Goal: Task Accomplishment & Management: Manage account settings

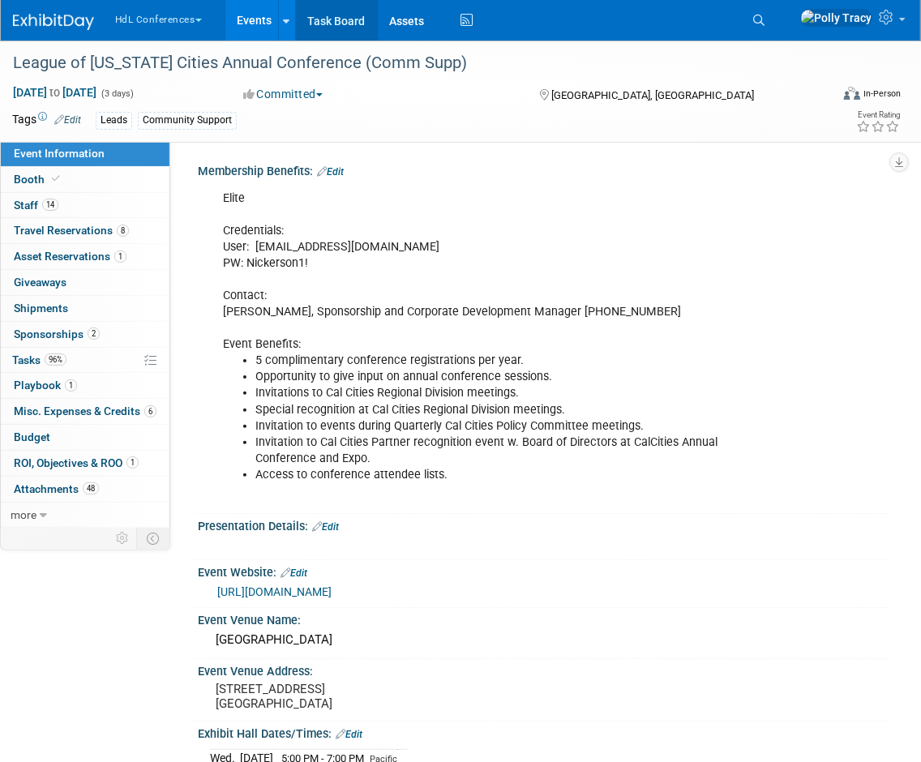
click at [350, 27] on link "Task Board" at bounding box center [337, 20] width 82 height 41
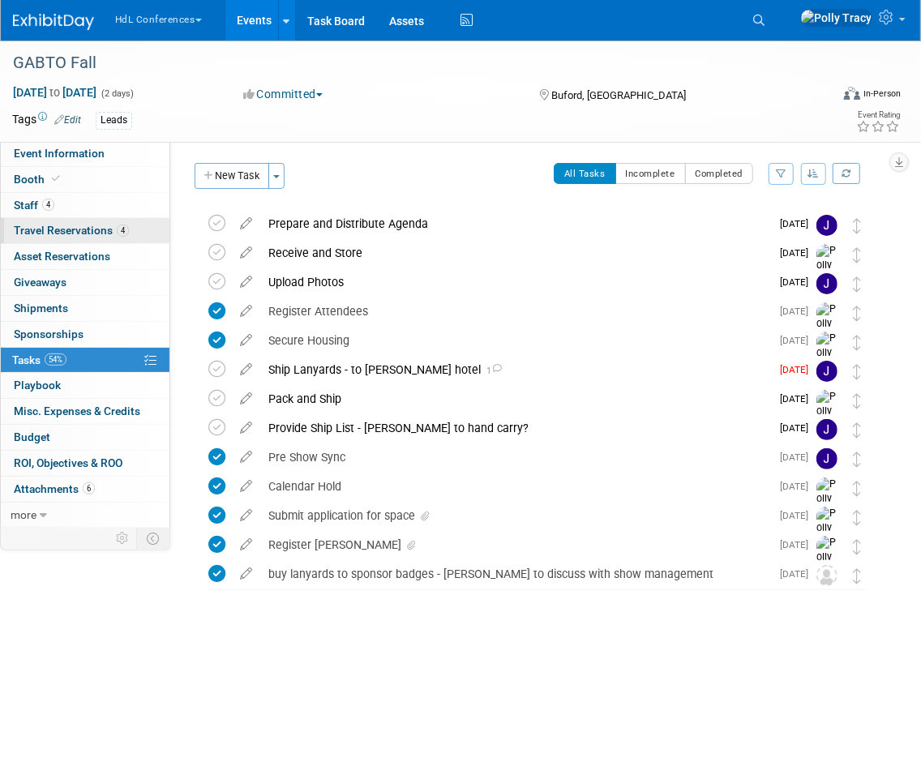
click at [49, 225] on span "Travel Reservations 4" at bounding box center [71, 230] width 115 height 13
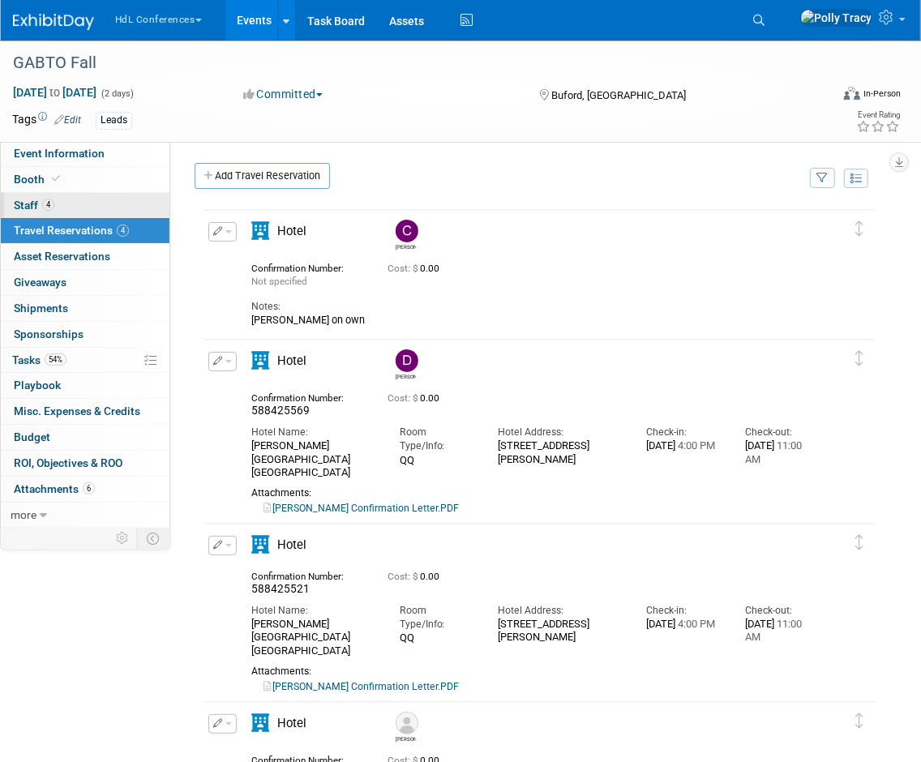
click at [32, 207] on span "Staff 4" at bounding box center [34, 205] width 41 height 13
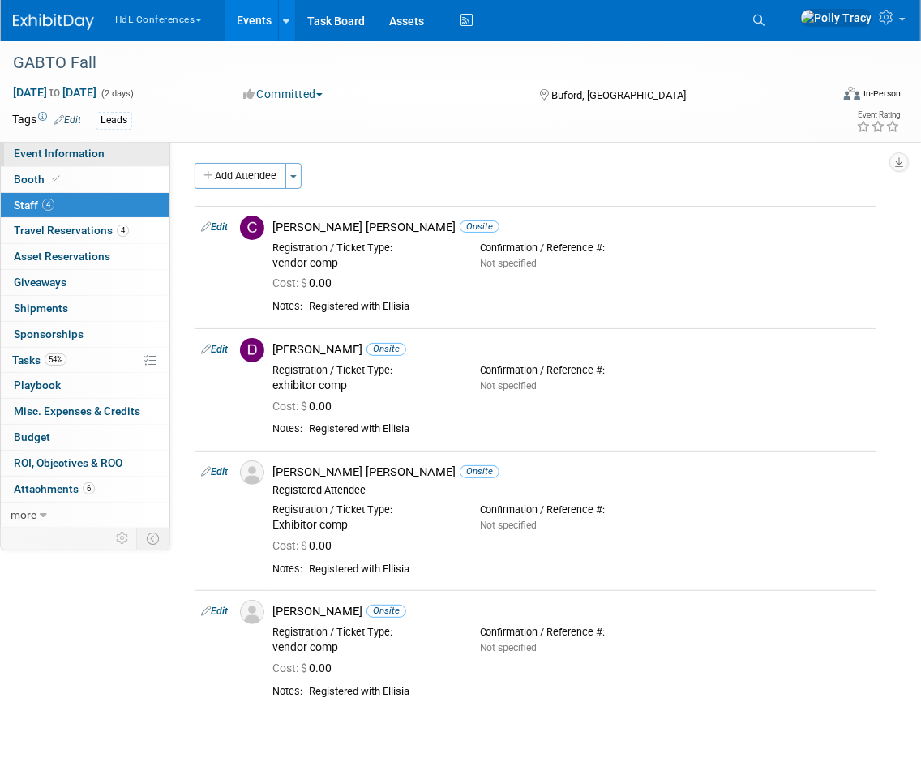
click at [56, 151] on span "Event Information" at bounding box center [59, 153] width 91 height 13
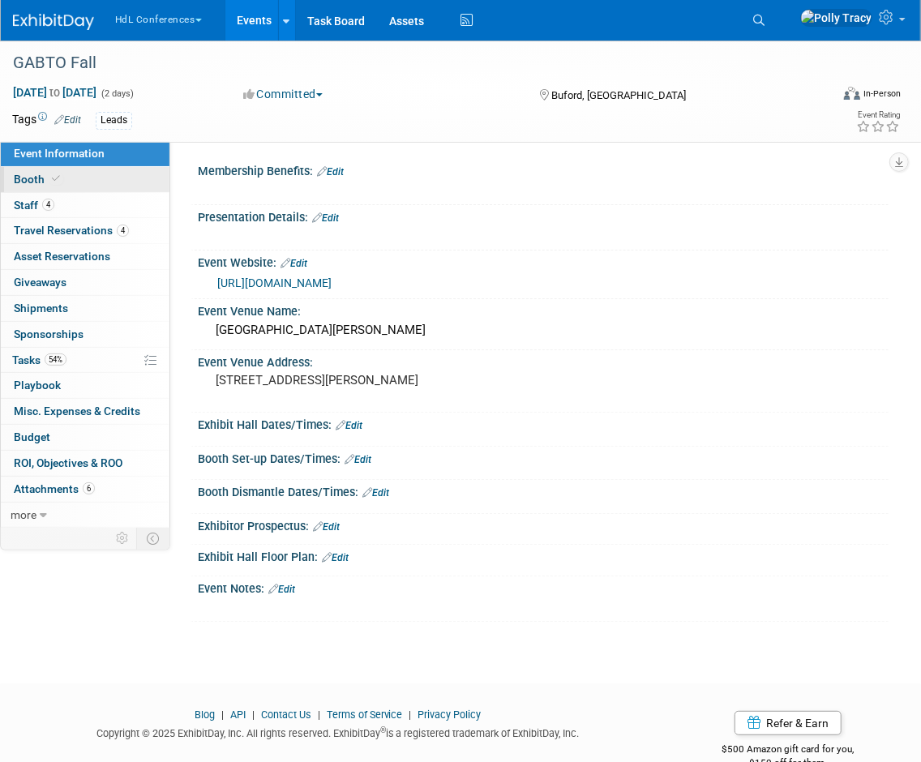
click at [32, 179] on span "Booth" at bounding box center [38, 179] width 49 height 13
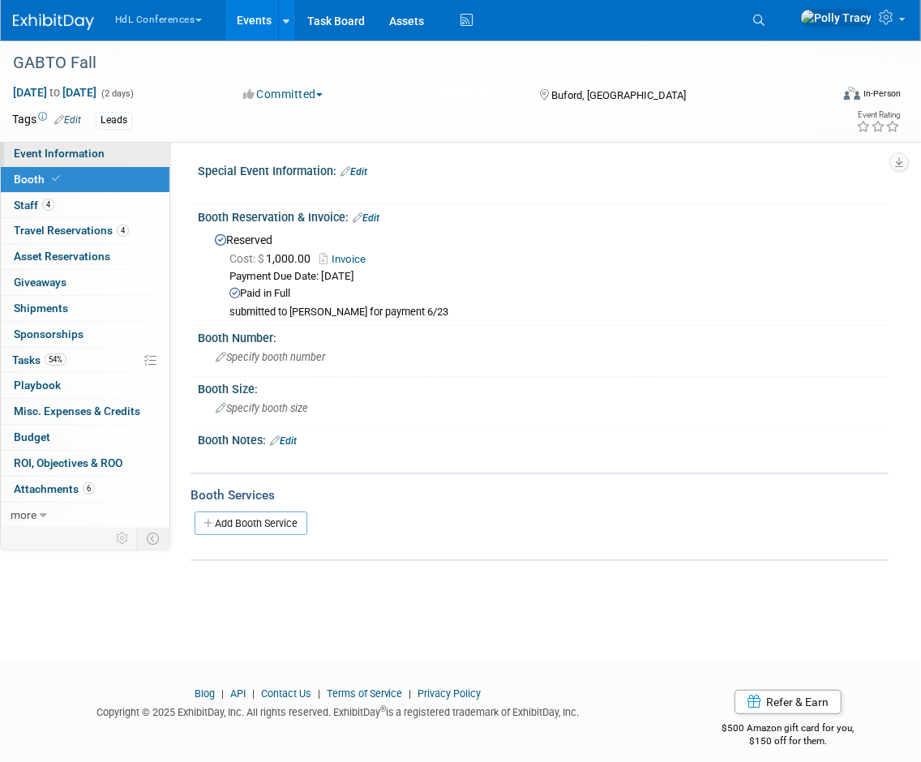
click at [64, 154] on span "Event Information" at bounding box center [59, 153] width 91 height 13
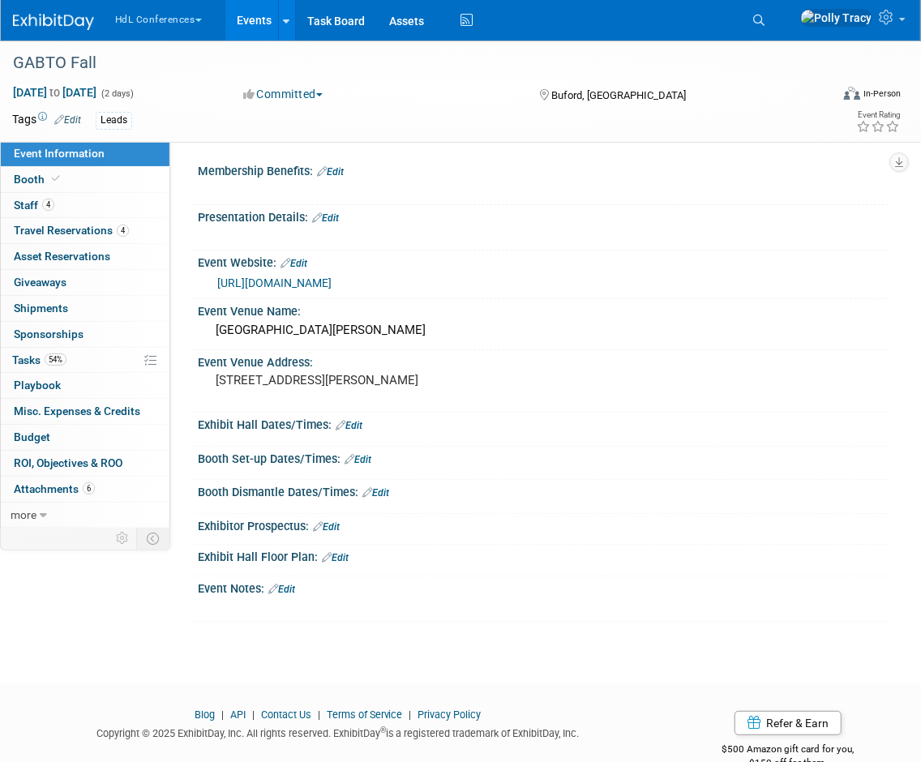
click at [293, 588] on link "Edit" at bounding box center [281, 588] width 27 height 11
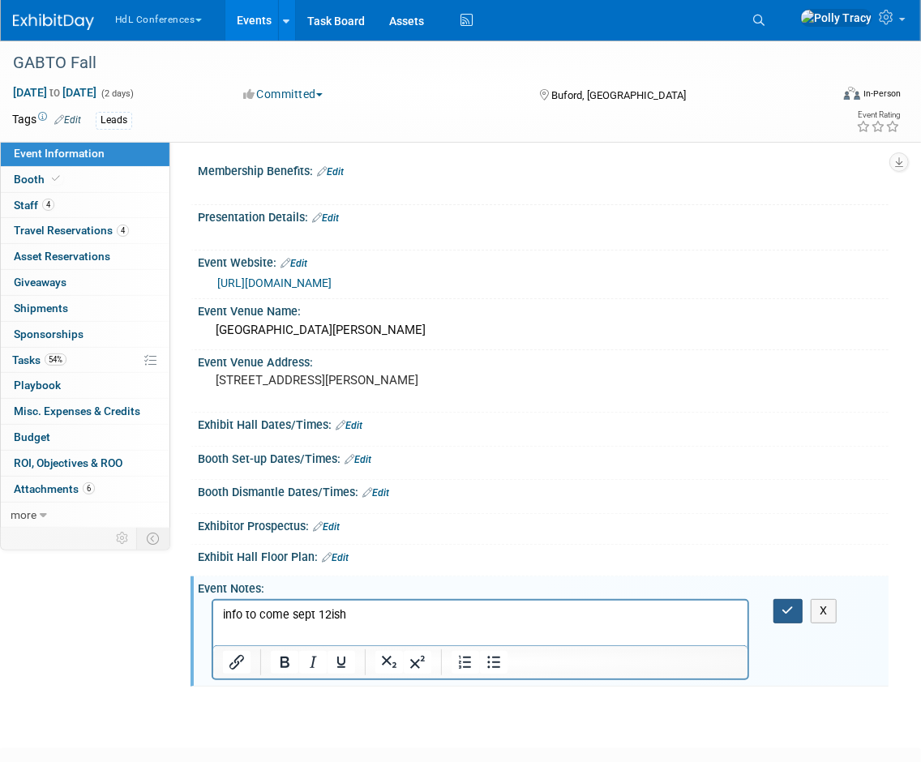
click at [788, 605] on icon "button" at bounding box center [788, 610] width 12 height 11
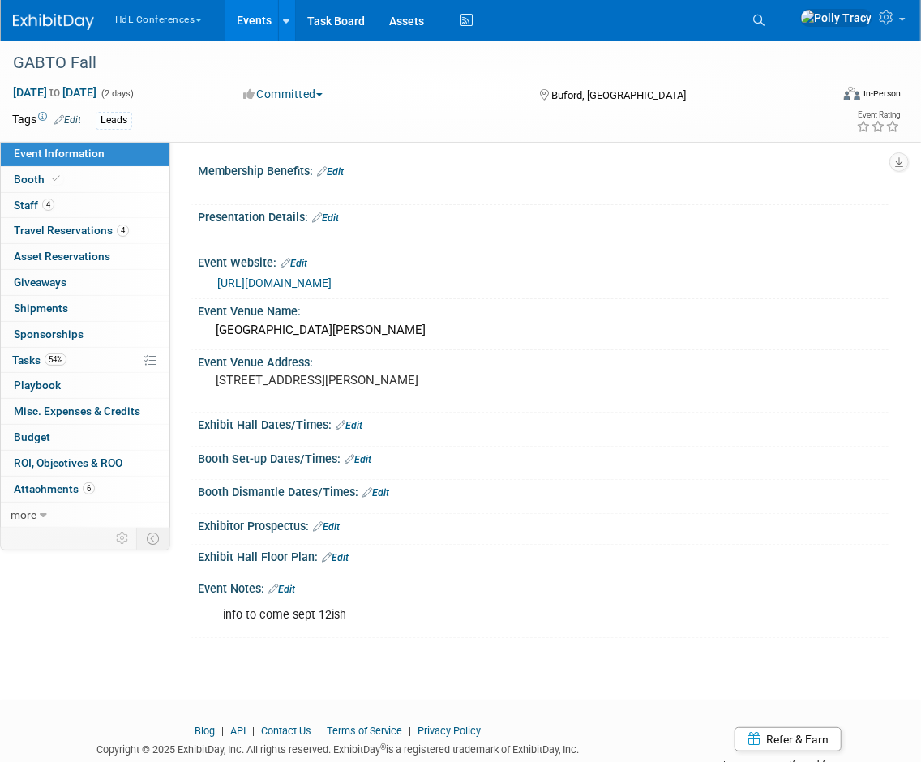
drag, startPoint x: 763, startPoint y: 25, endPoint x: 740, endPoint y: 27, distance: 22.7
click at [740, 27] on div "HdL Conferences Choose Workspace: Exhibit Management Services HdL Conferences E…" at bounding box center [450, 20] width 874 height 41
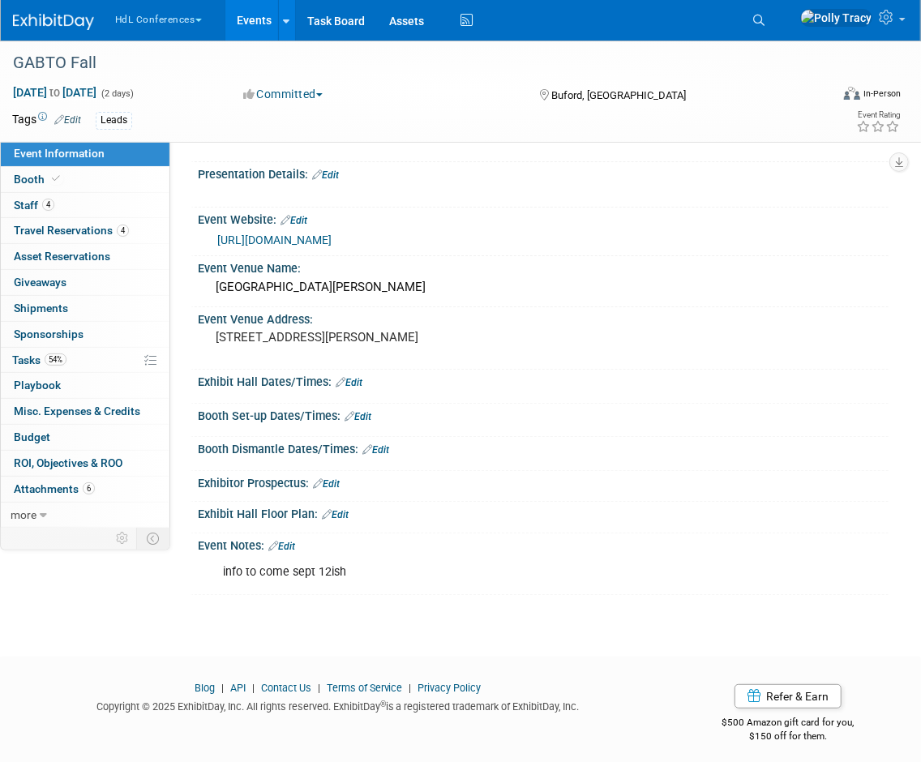
scroll to position [45, 0]
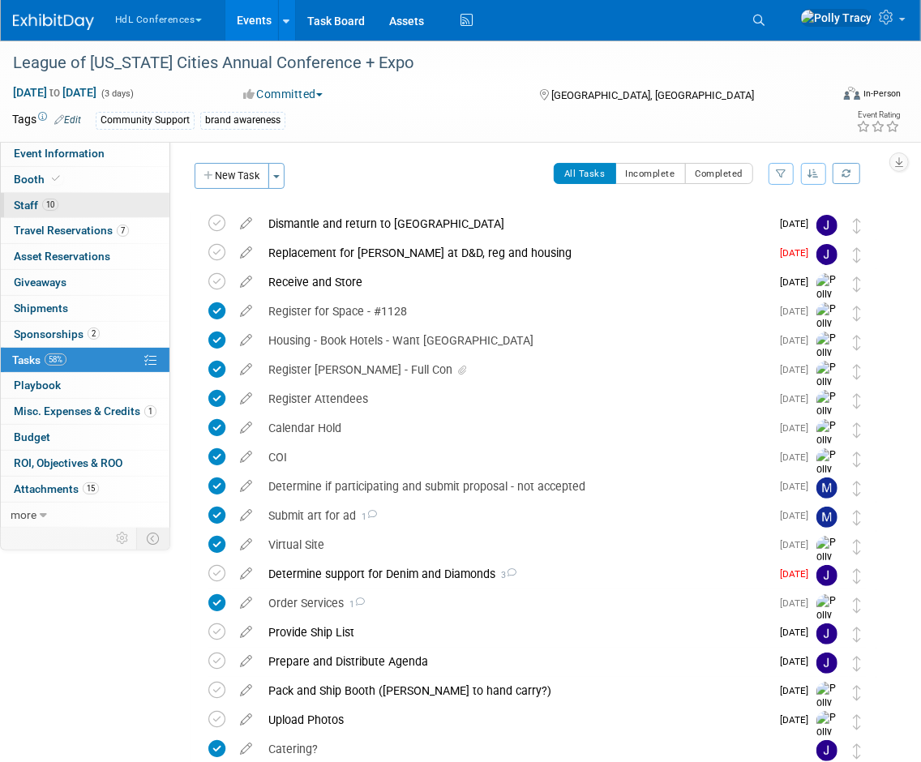
click at [25, 209] on span "Staff 10" at bounding box center [36, 205] width 45 height 13
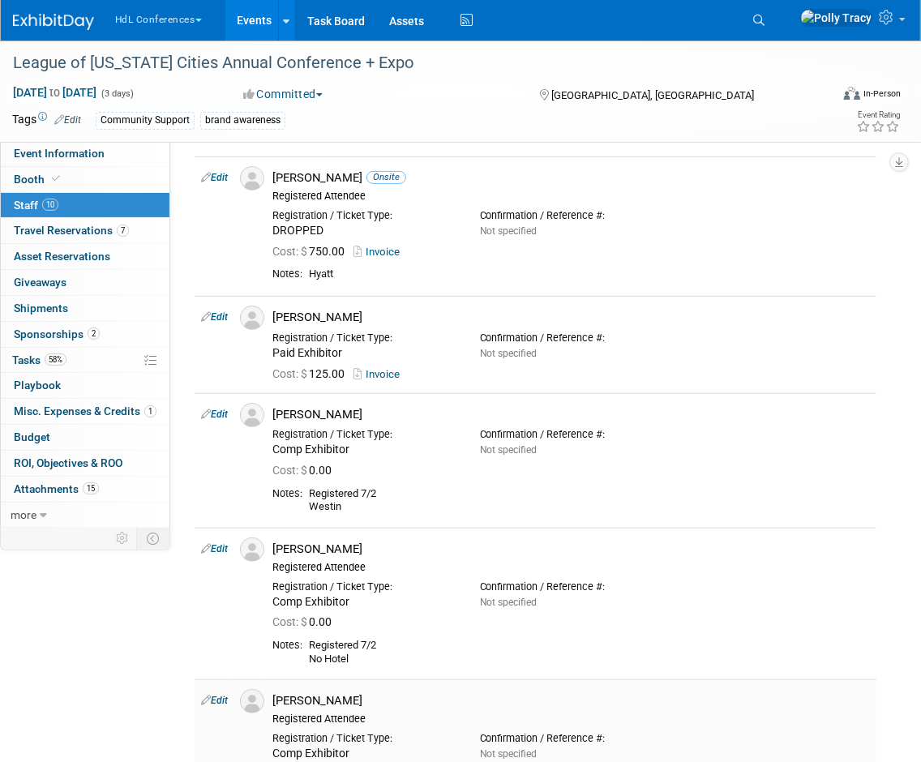
scroll to position [185, 0]
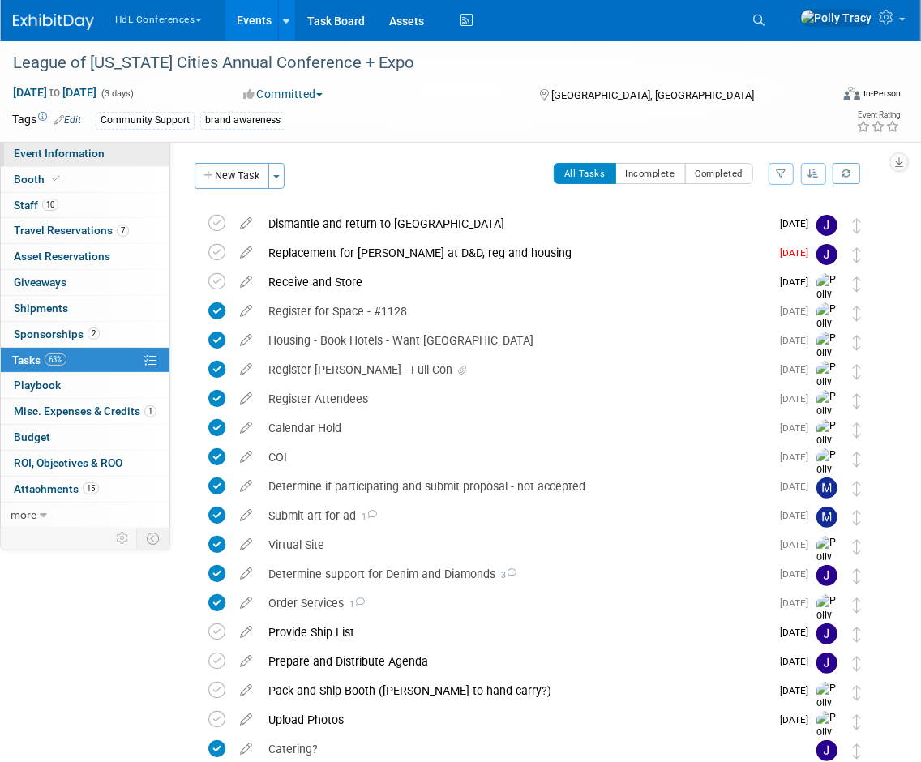
click at [70, 147] on span "Event Information" at bounding box center [59, 153] width 91 height 13
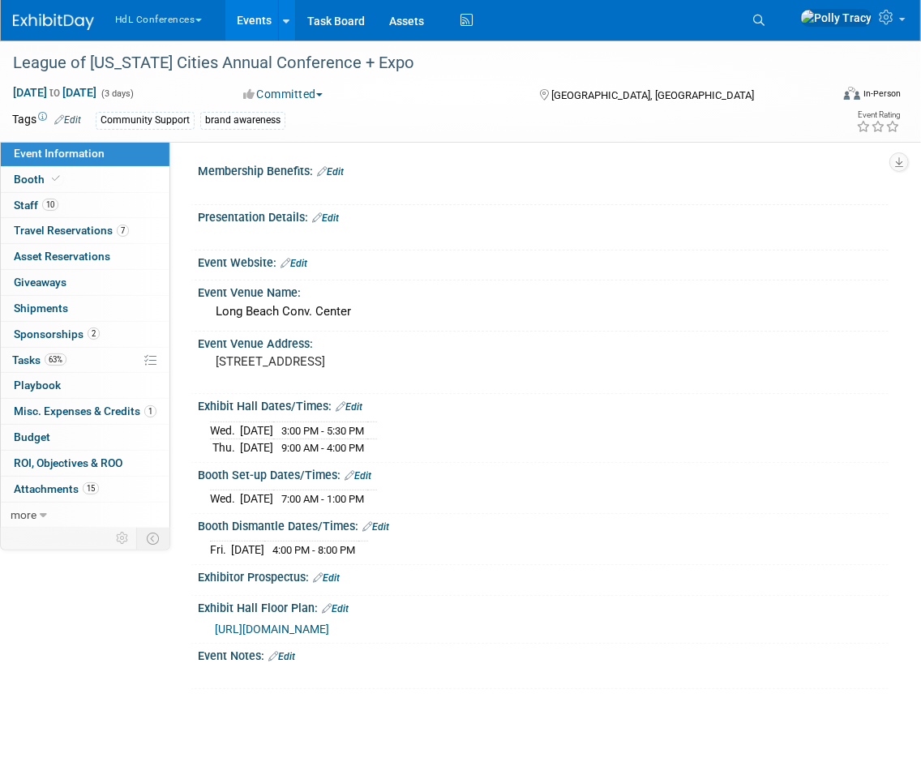
click at [339, 168] on link "Edit" at bounding box center [330, 171] width 27 height 11
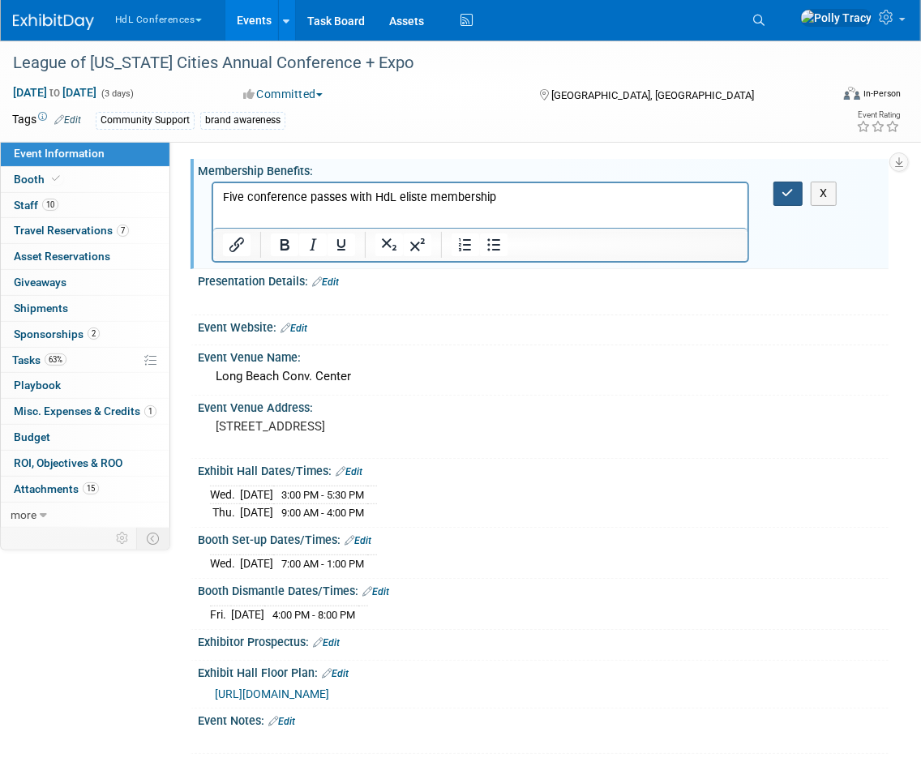
click at [785, 194] on icon "button" at bounding box center [788, 192] width 12 height 11
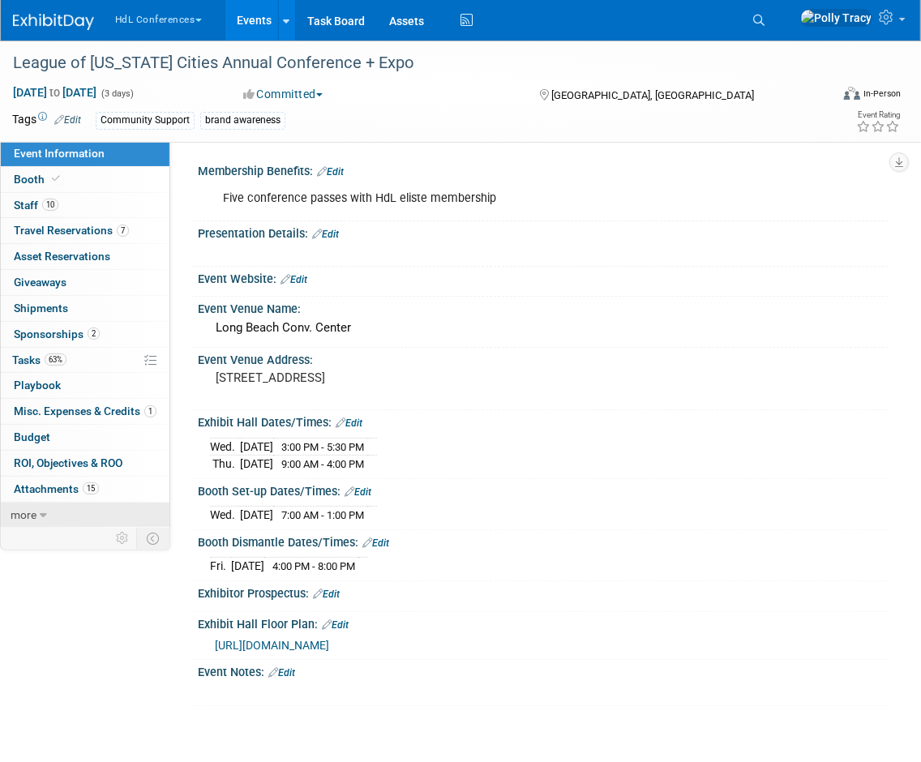
click at [47, 513] on link "more" at bounding box center [85, 514] width 169 height 25
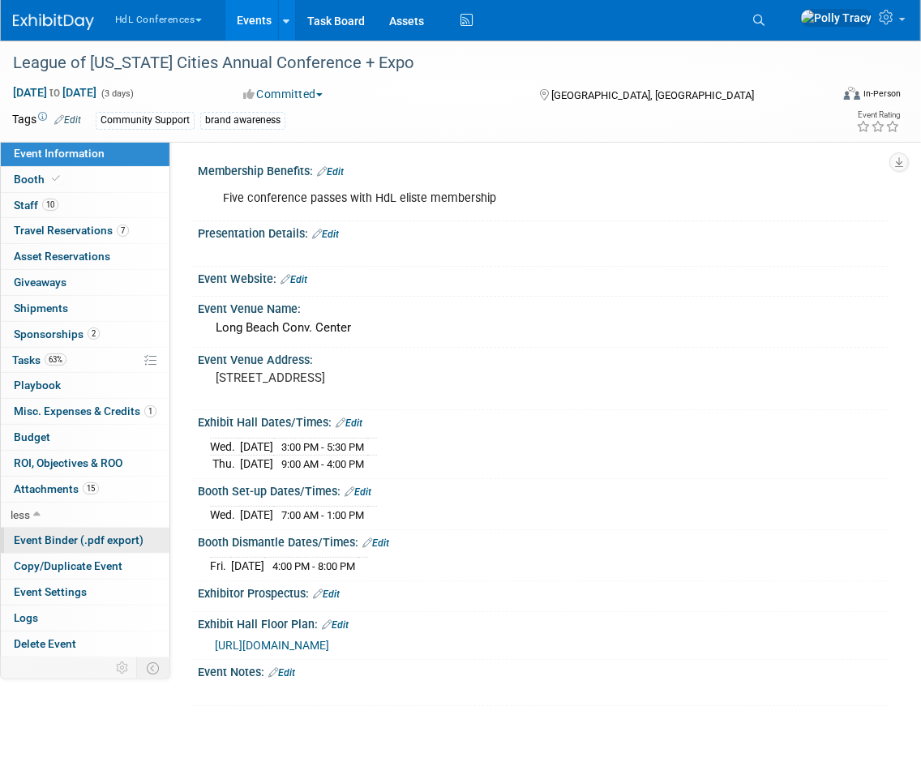
click at [50, 542] on span "Event Binder (.pdf export)" at bounding box center [79, 539] width 130 height 13
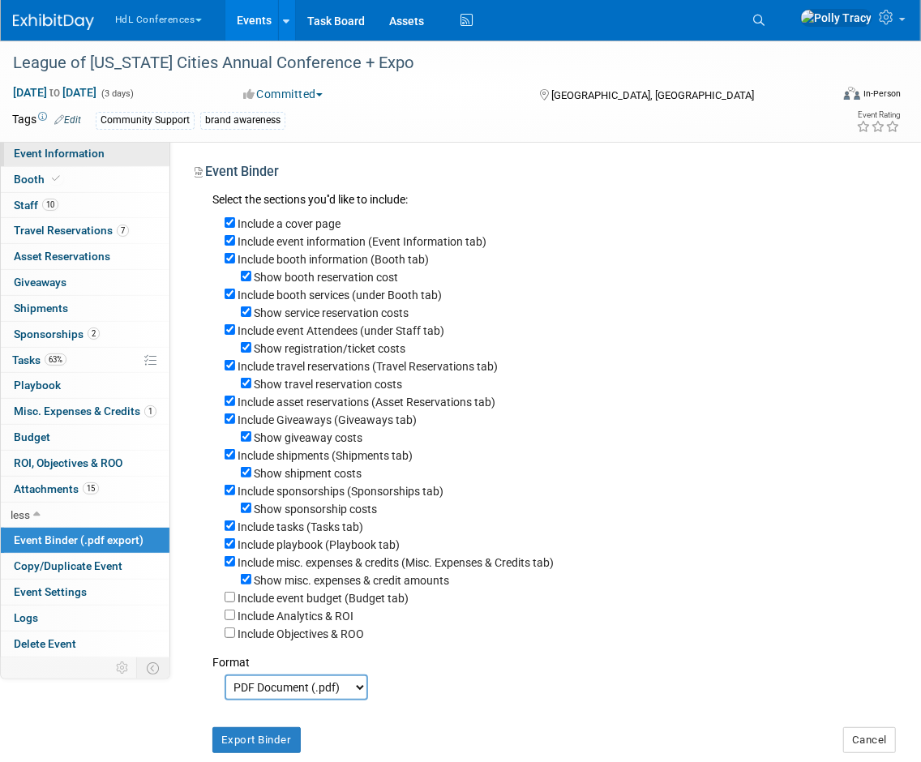
click at [53, 156] on span "Event Information" at bounding box center [59, 153] width 91 height 13
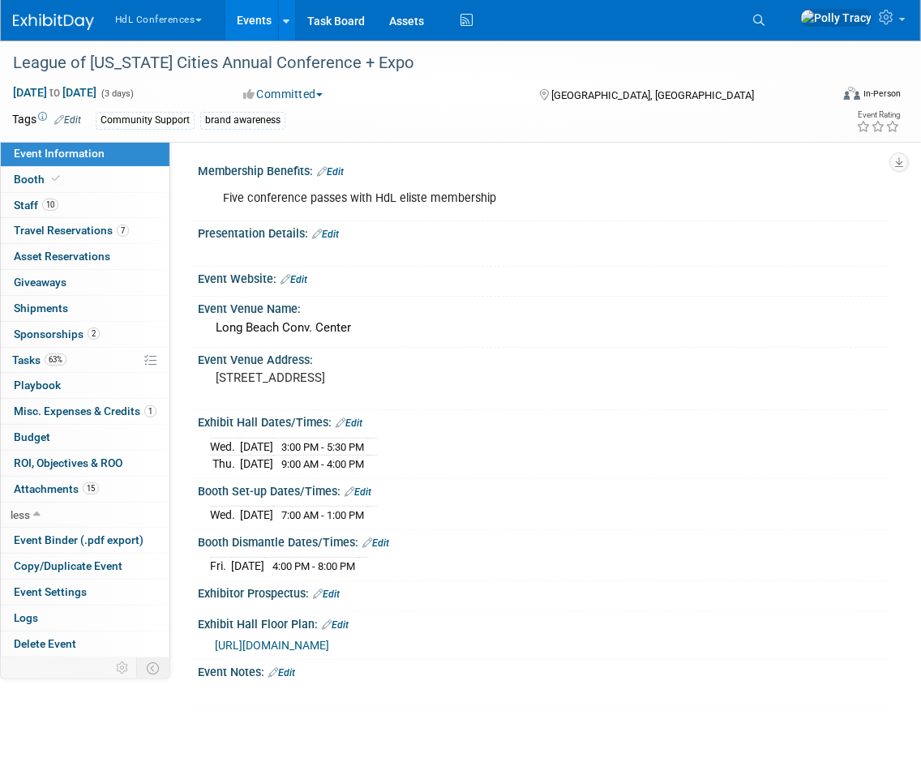
drag, startPoint x: 412, startPoint y: 200, endPoint x: 502, endPoint y: 202, distance: 90.0
click at [413, 200] on div "Five conference passes with HdL eliste membership" at bounding box center [479, 198] width 537 height 32
click at [340, 168] on link "Edit" at bounding box center [330, 171] width 27 height 11
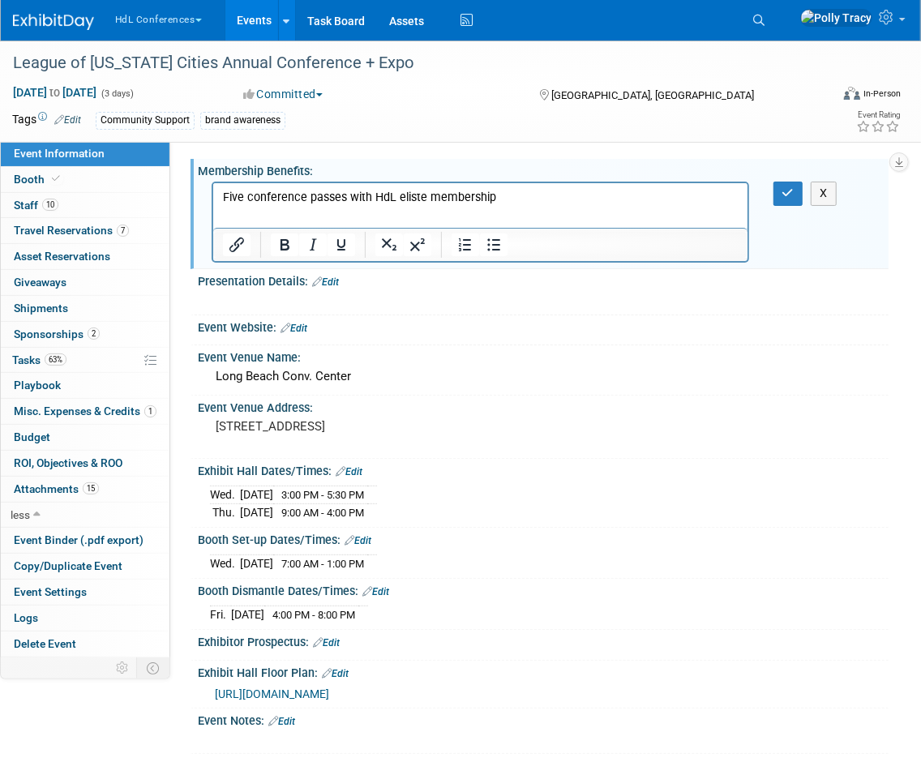
click at [413, 194] on p "Five conference passes with HdL eliste membership" at bounding box center [479, 198] width 515 height 16
drag, startPoint x: 792, startPoint y: 193, endPoint x: 782, endPoint y: 188, distance: 10.9
click at [782, 188] on icon "button" at bounding box center [788, 192] width 12 height 11
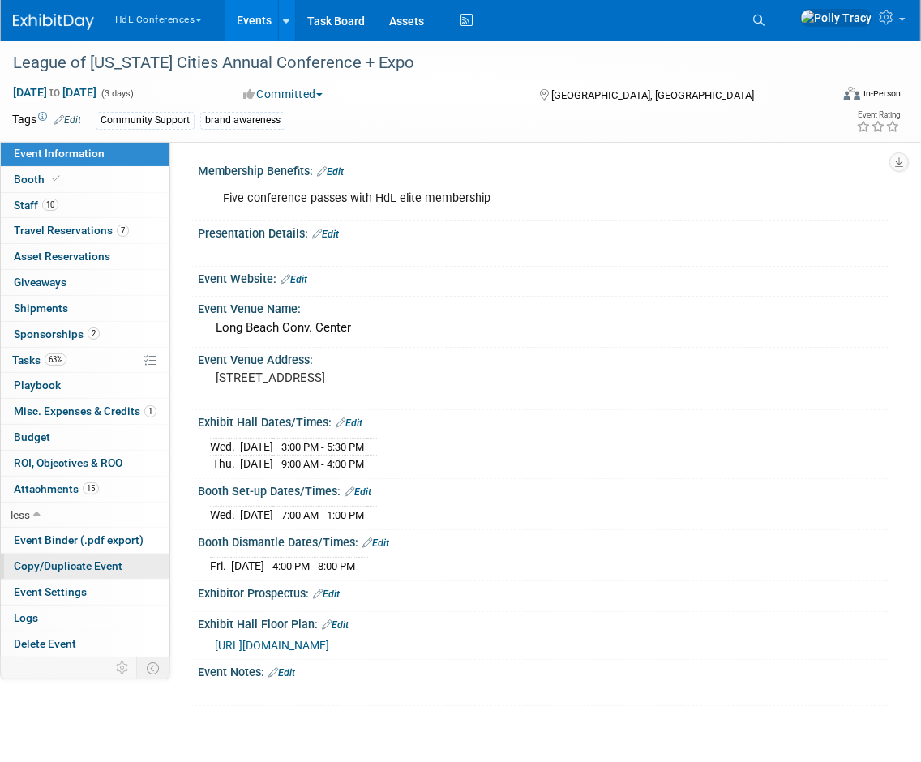
click at [79, 561] on span "Copy/Duplicate Event" at bounding box center [68, 565] width 109 height 13
select select "9"
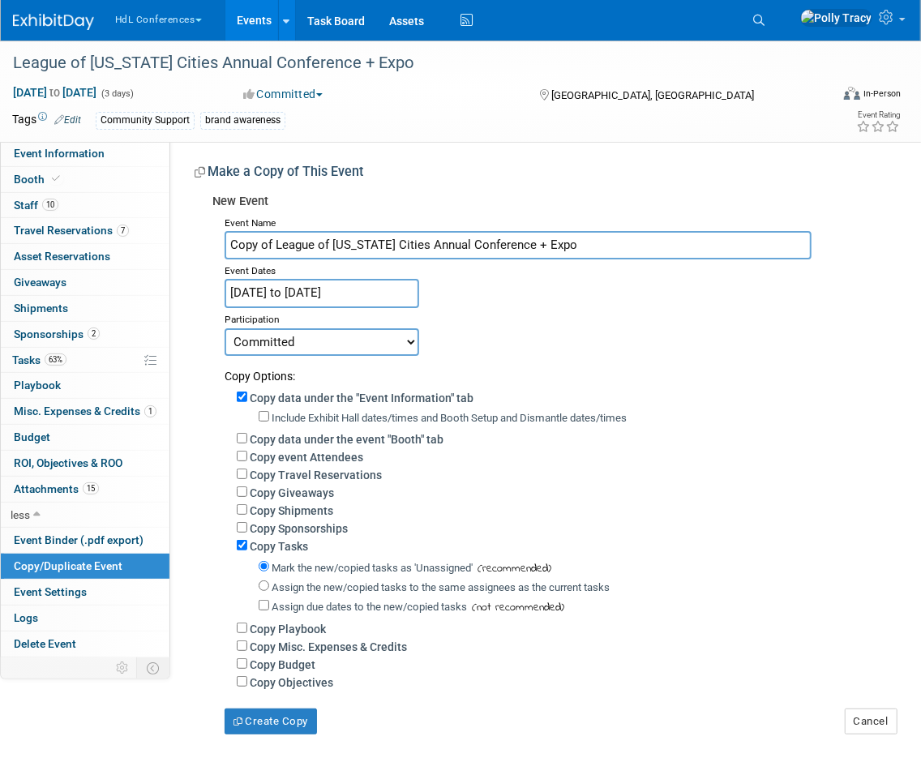
click at [387, 285] on input "Oct 8, 2025 to Oct 10, 2025" at bounding box center [321, 293] width 194 height 28
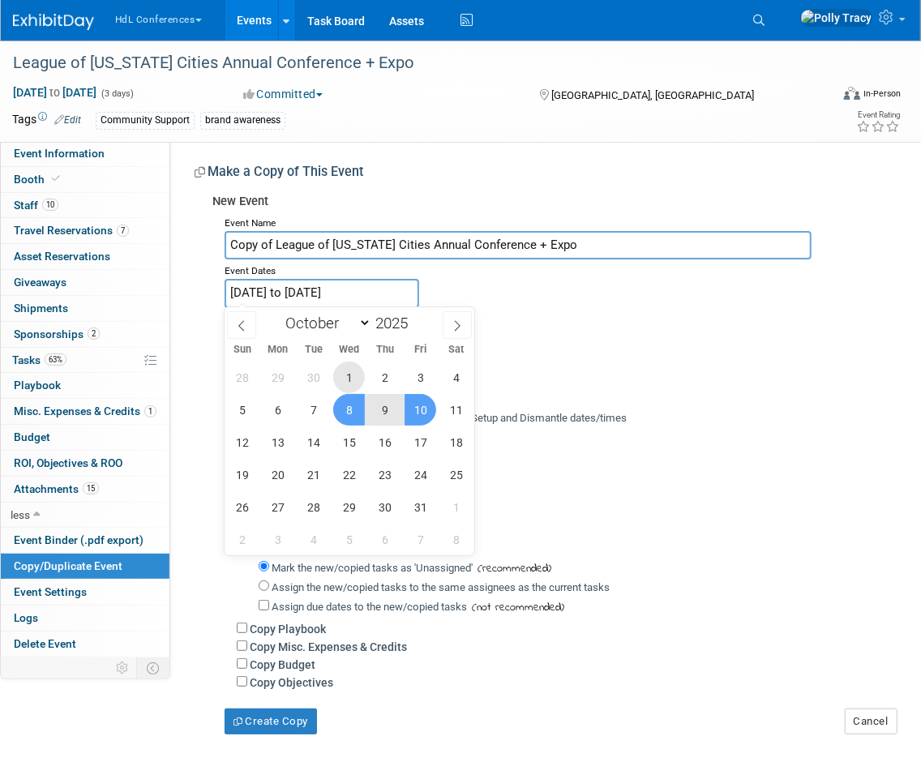
click at [347, 374] on span "1" at bounding box center [349, 377] width 32 height 32
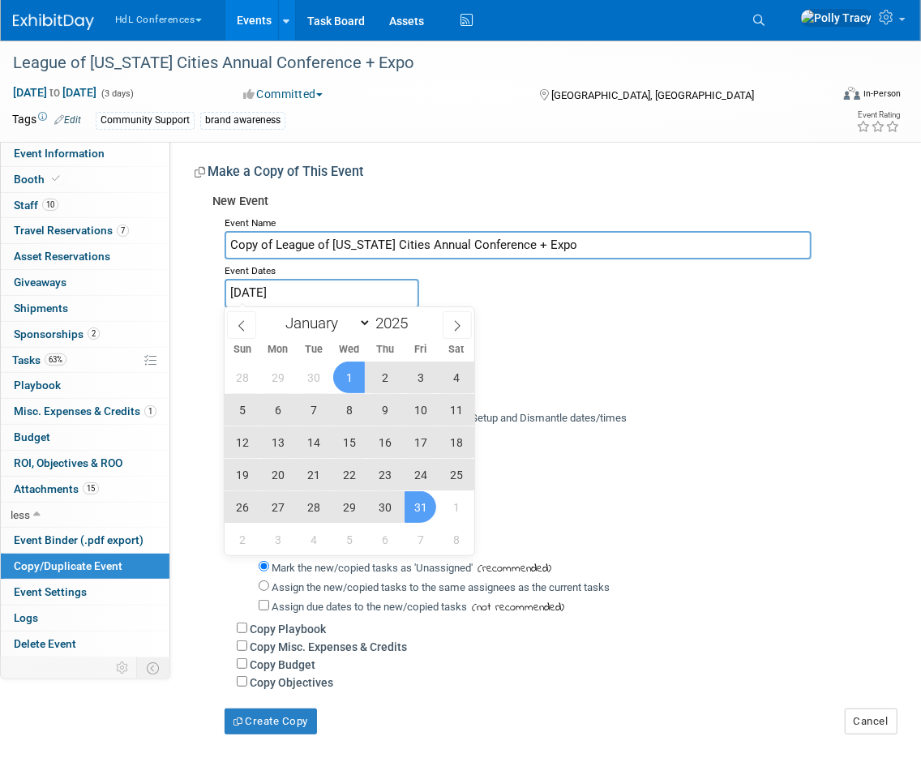
click at [421, 507] on span "31" at bounding box center [420, 507] width 32 height 32
type input "Oct 1, 2025 to Oct 31, 2025"
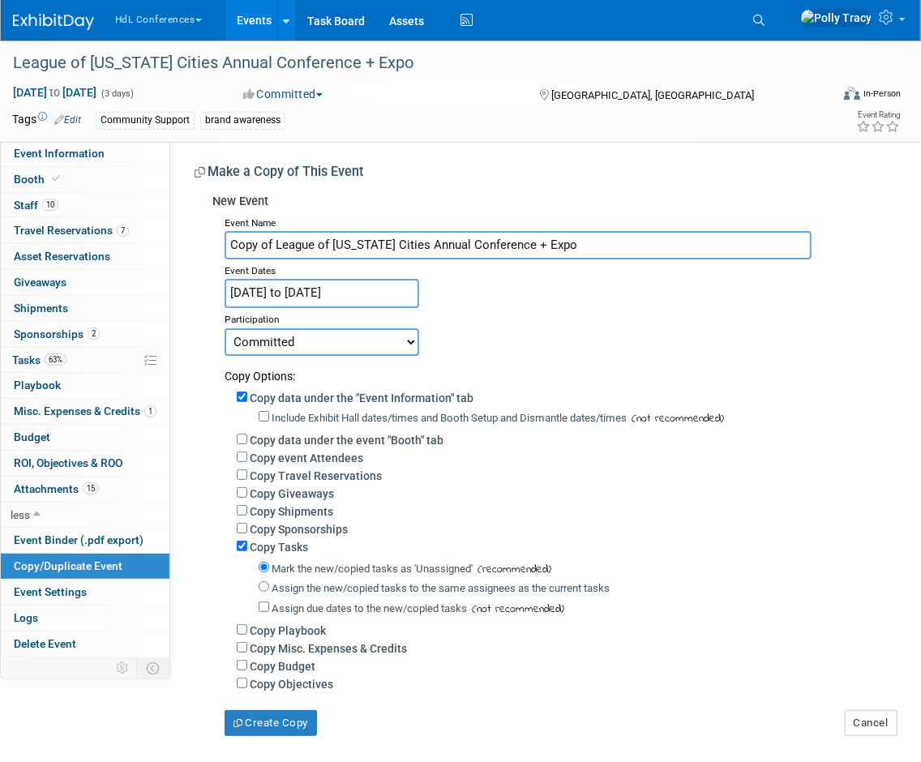
click at [376, 285] on input "Oct 1, 2025 to Oct 31, 2025" at bounding box center [321, 293] width 194 height 28
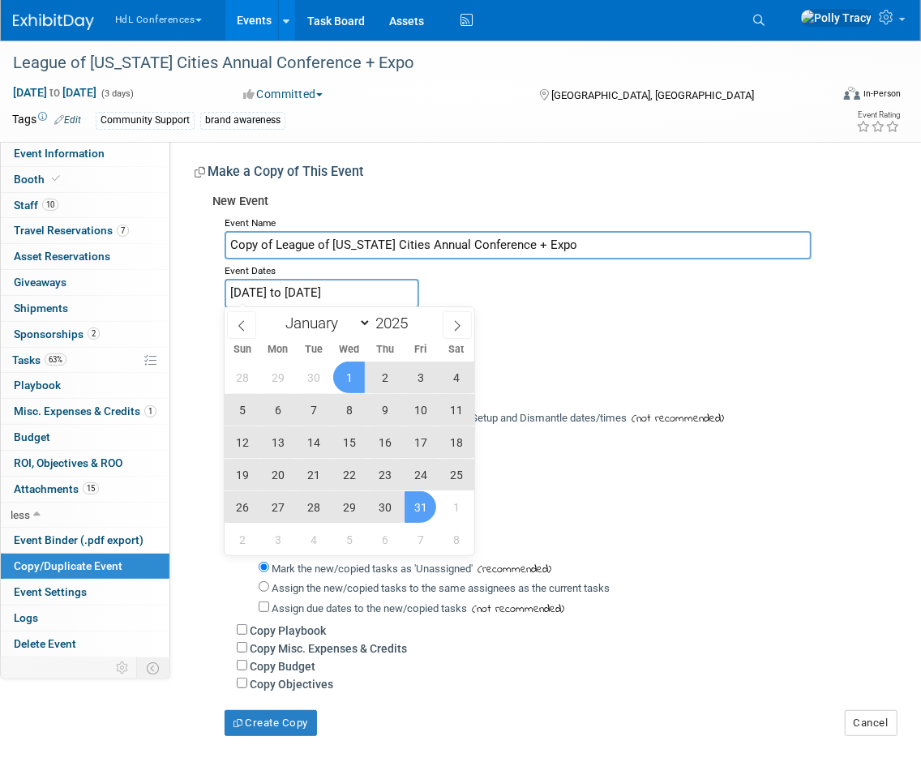
drag, startPoint x: 455, startPoint y: 322, endPoint x: 472, endPoint y: 320, distance: 17.1
click at [458, 321] on icon at bounding box center [456, 325] width 11 height 11
select select "10"
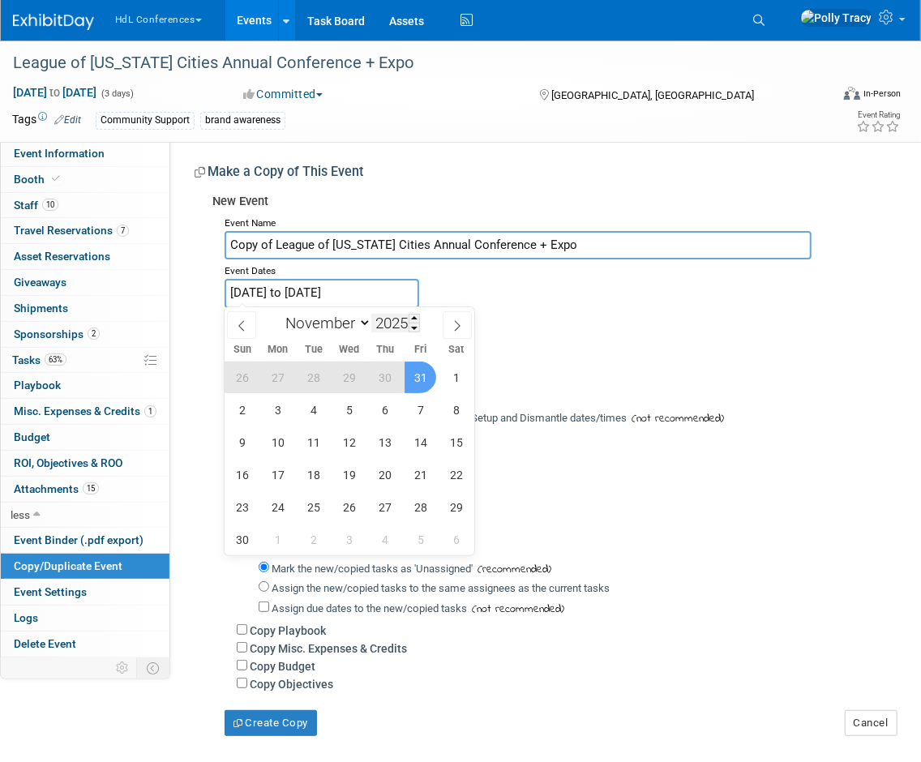
click at [409, 329] on input "2025" at bounding box center [395, 323] width 49 height 19
click at [411, 327] on span at bounding box center [413, 328] width 11 height 10
click at [412, 318] on span at bounding box center [413, 319] width 11 height 10
type input "2026"
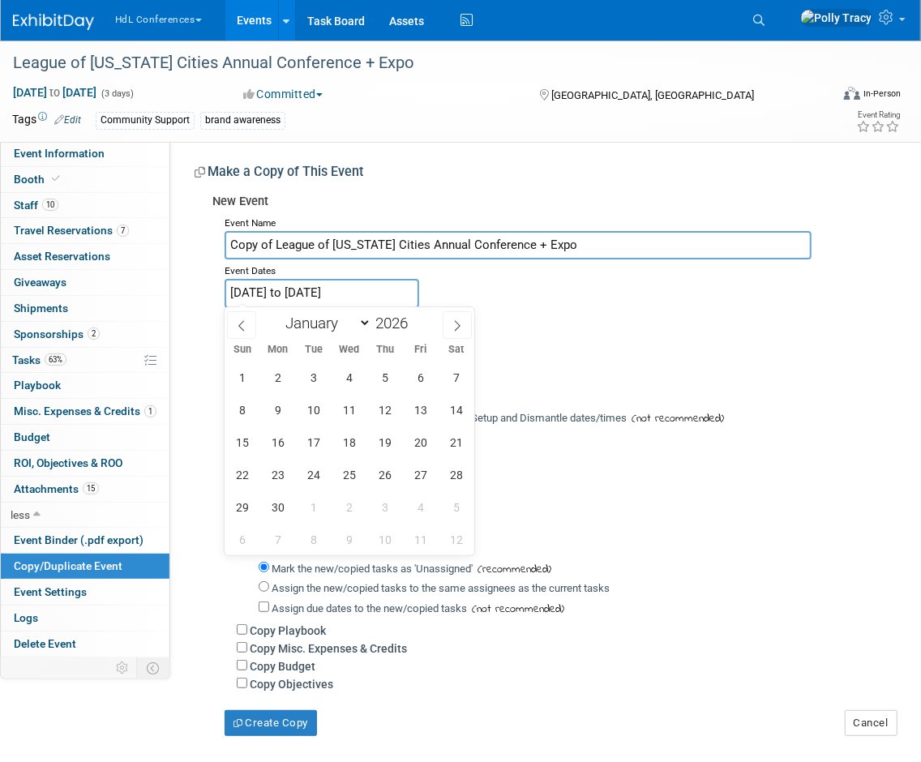
click at [599, 345] on div "Committed Considering Not Going" at bounding box center [550, 341] width 652 height 28
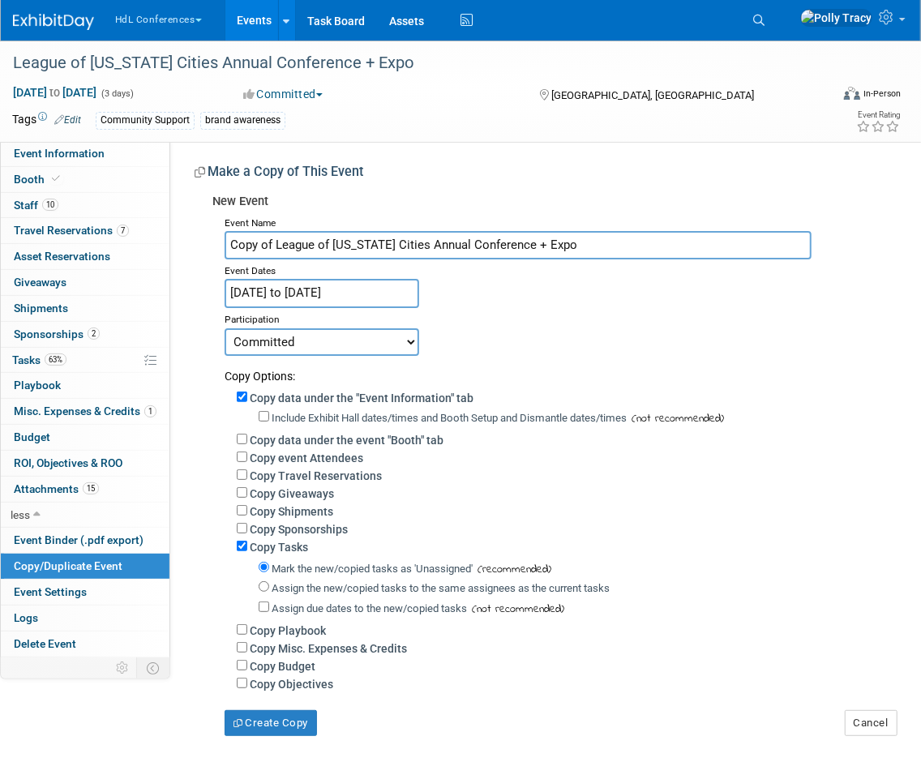
drag, startPoint x: 395, startPoint y: 301, endPoint x: 397, endPoint y: 289, distance: 11.6
click at [395, 298] on input "Oct 1, 2025 to Oct 31, 2025" at bounding box center [321, 293] width 194 height 28
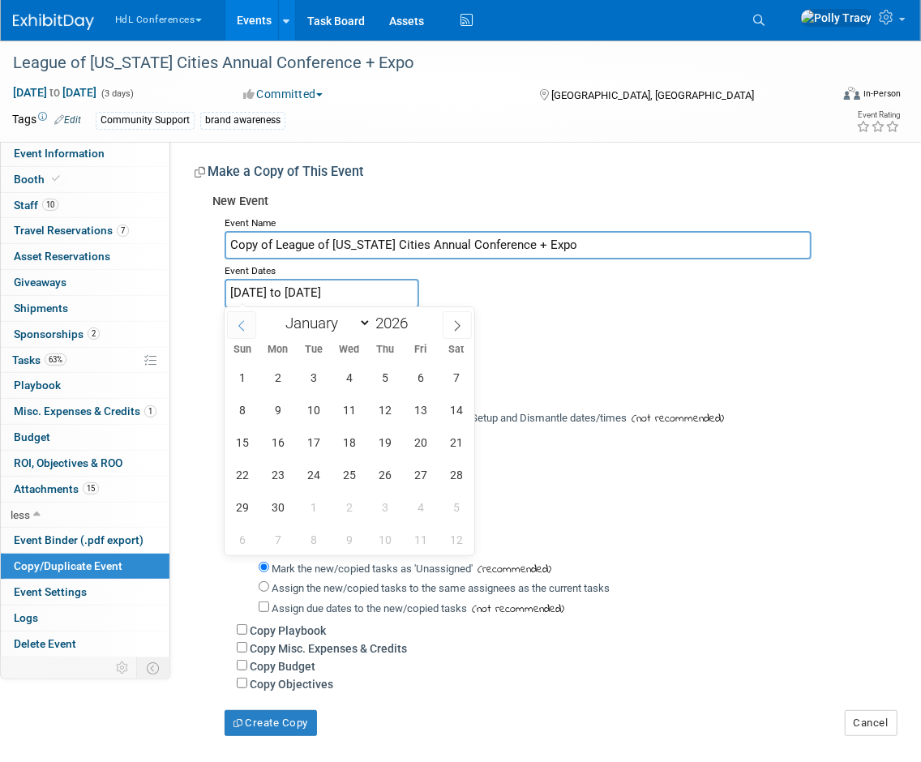
click at [242, 331] on span at bounding box center [241, 325] width 29 height 28
select select "9"
click at [389, 376] on span "1" at bounding box center [385, 377] width 32 height 32
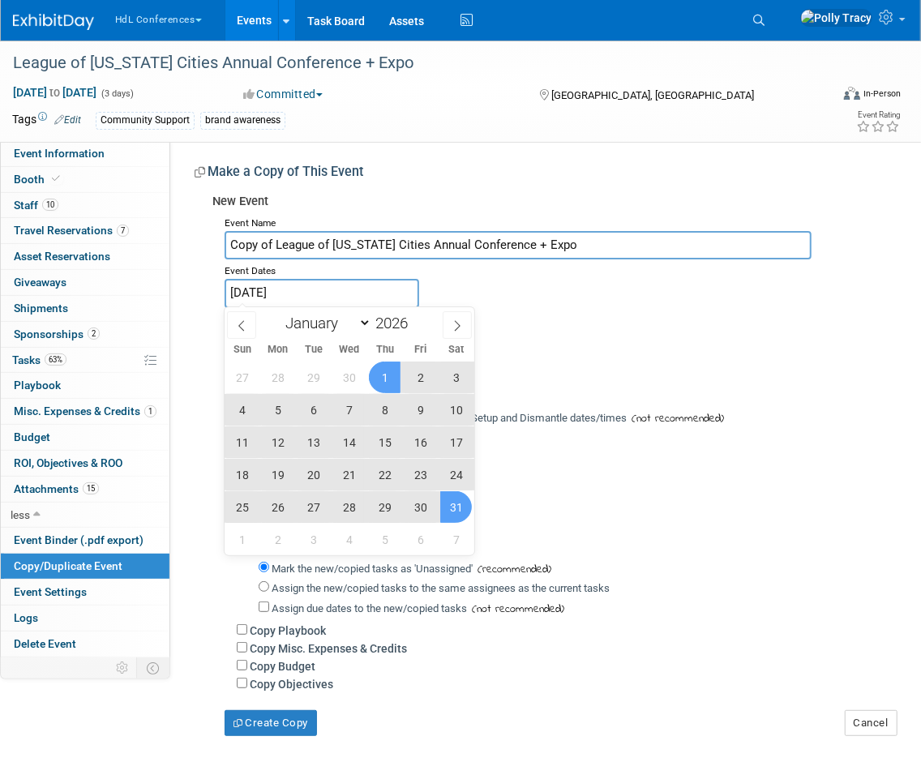
click at [442, 508] on span "31" at bounding box center [456, 507] width 32 height 32
type input "Oct 1, 2026 to Oct 31, 2026"
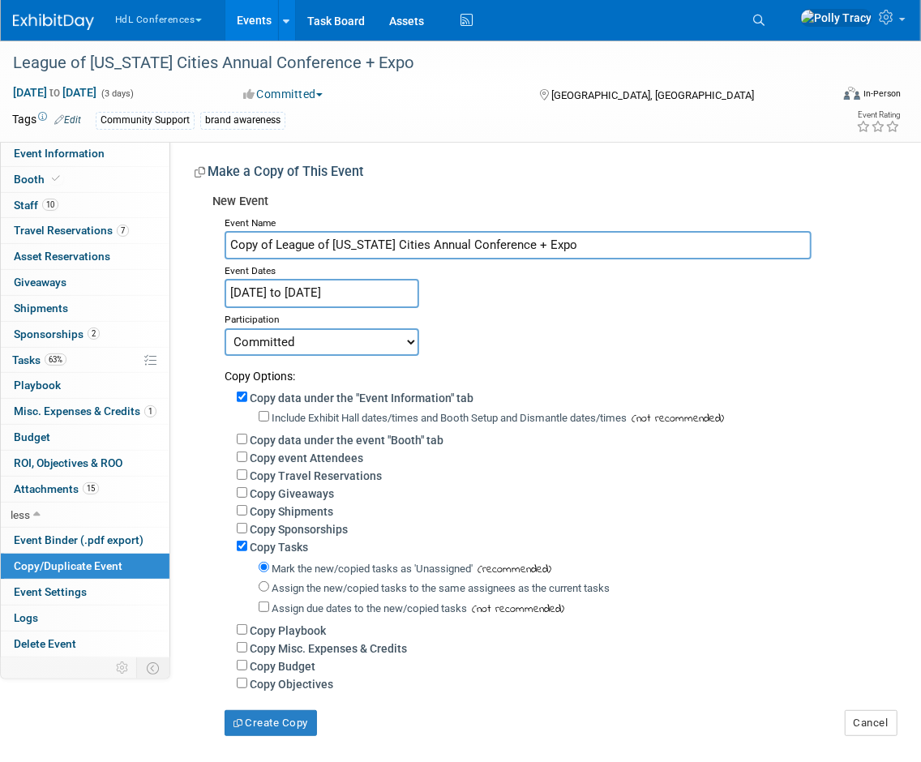
click at [345, 344] on select "Committed Considering Not Going" at bounding box center [321, 342] width 194 height 28
select select "2"
click at [224, 328] on select "Committed Considering Not Going" at bounding box center [321, 342] width 194 height 28
click at [280, 722] on button "Create Copy" at bounding box center [270, 723] width 92 height 26
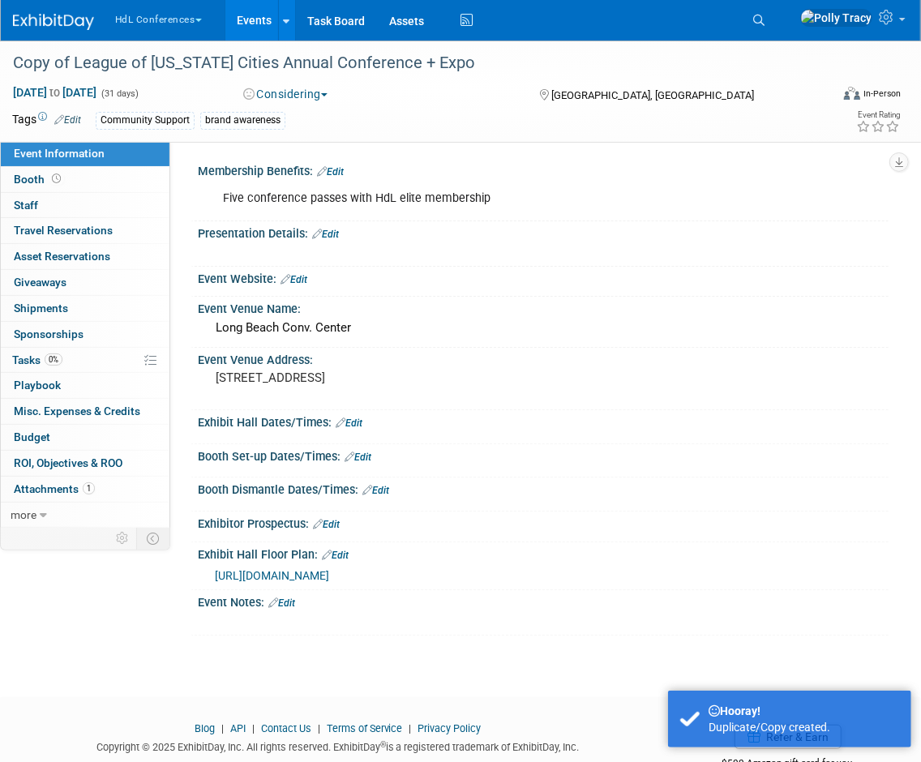
click at [156, 17] on button "HdL Conferences" at bounding box center [167, 16] width 109 height 33
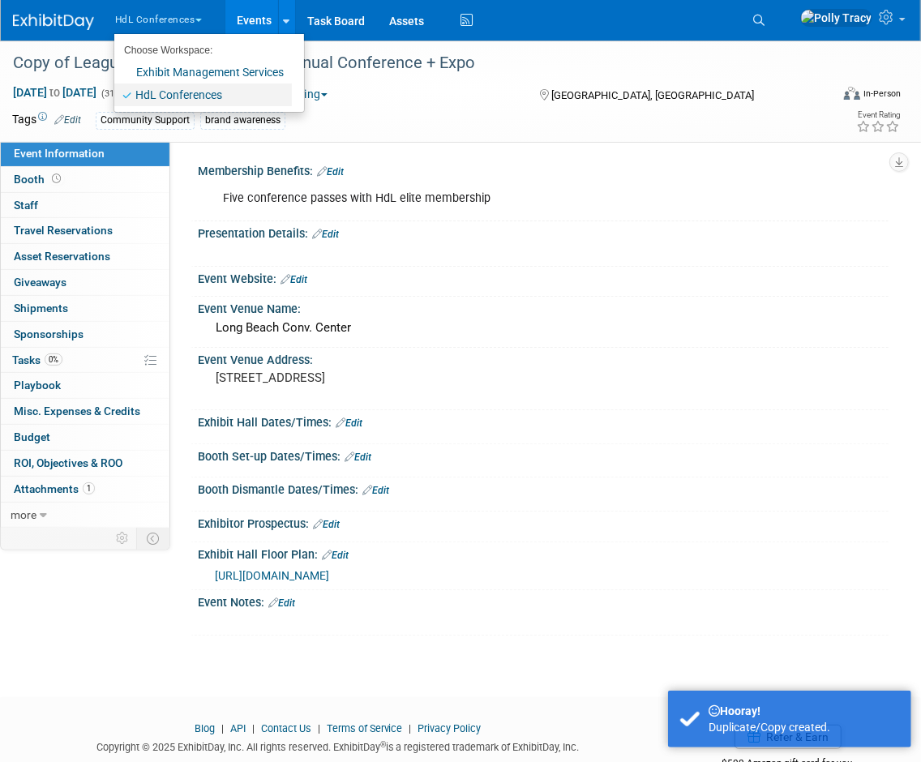
click at [173, 97] on link "HdL Conferences" at bounding box center [202, 94] width 177 height 23
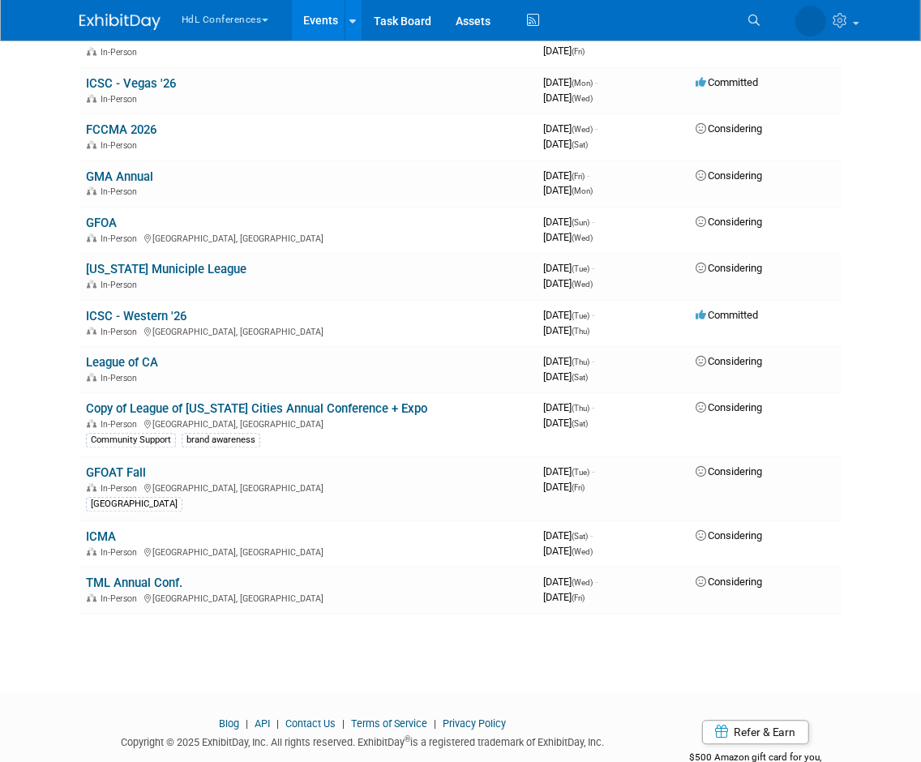
scroll to position [1544, 0]
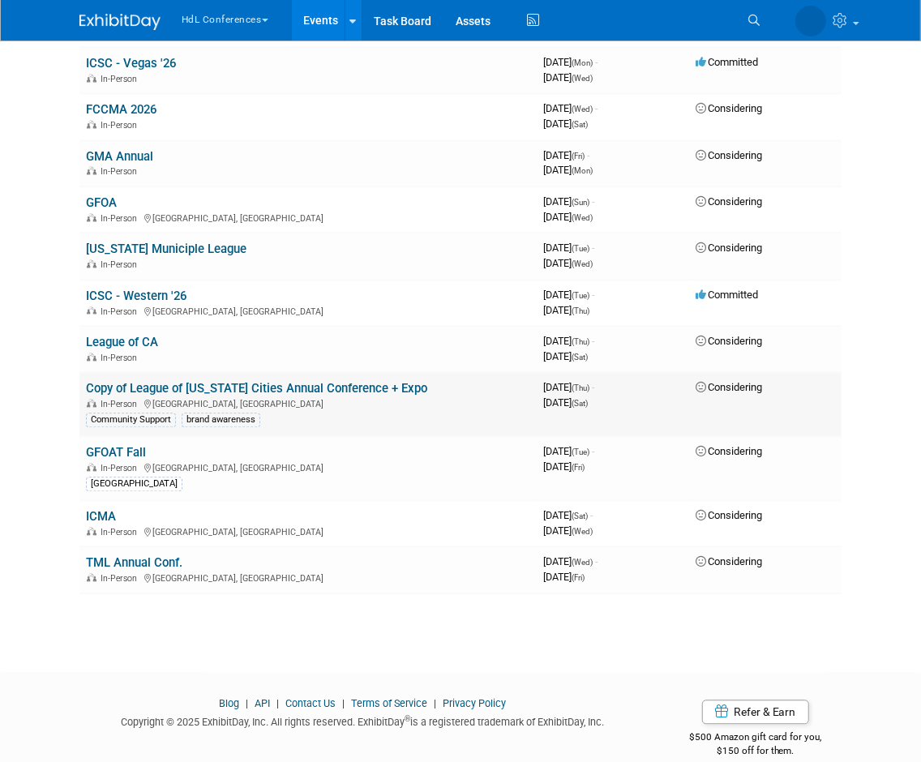
click at [398, 411] on div "Community Support brand awareness" at bounding box center [308, 419] width 444 height 17
click at [433, 397] on div "In-Person Long Beach, CA" at bounding box center [308, 403] width 444 height 13
click at [373, 382] on link "Copy of League of [US_STATE] Cities Annual Conference + Expo" at bounding box center [256, 389] width 341 height 15
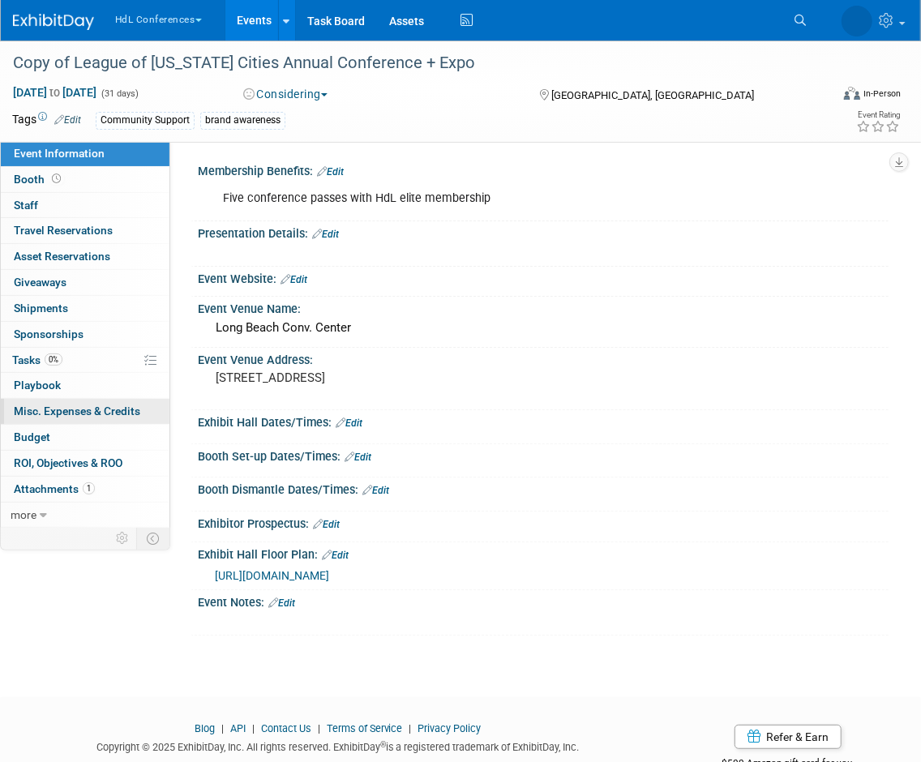
scroll to position [44, 0]
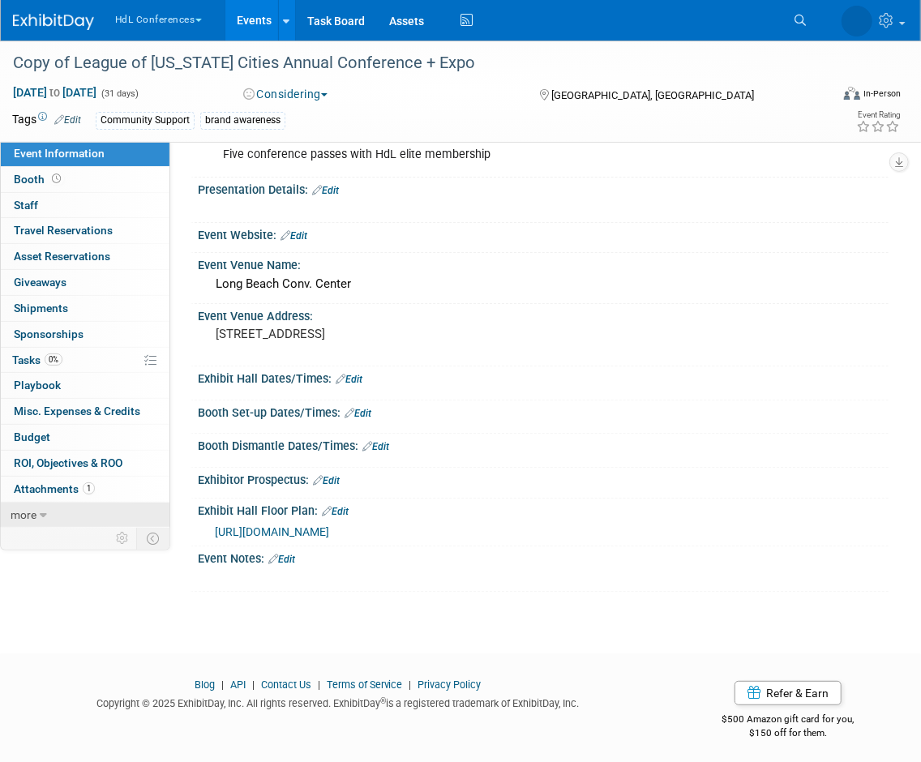
click at [49, 513] on link "more" at bounding box center [85, 514] width 169 height 25
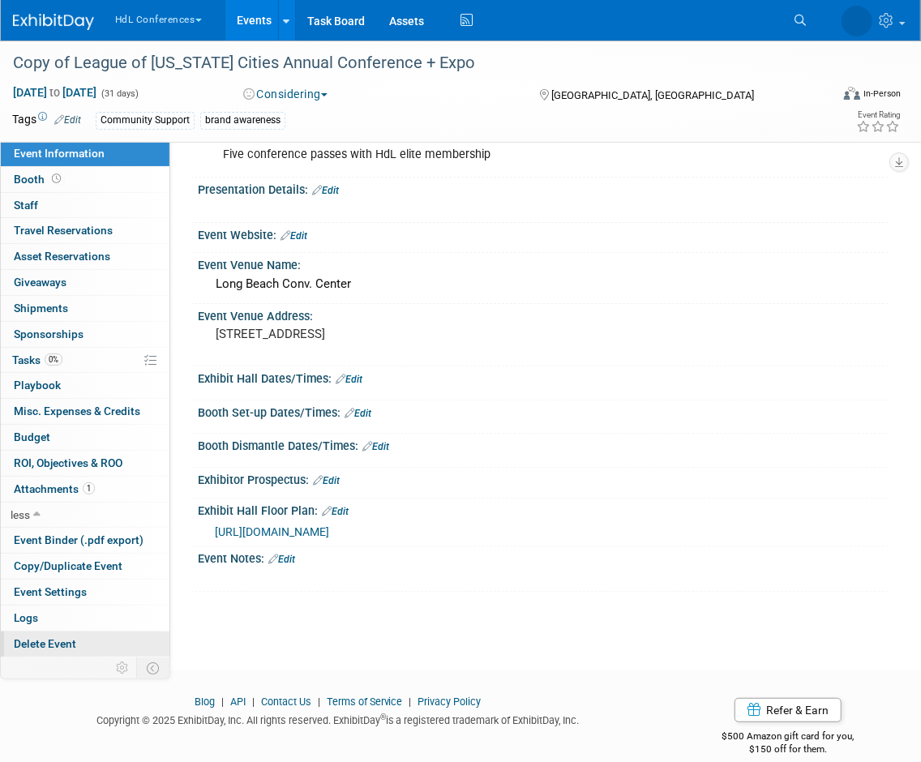
click at [49, 642] on span "Delete Event" at bounding box center [45, 643] width 62 height 13
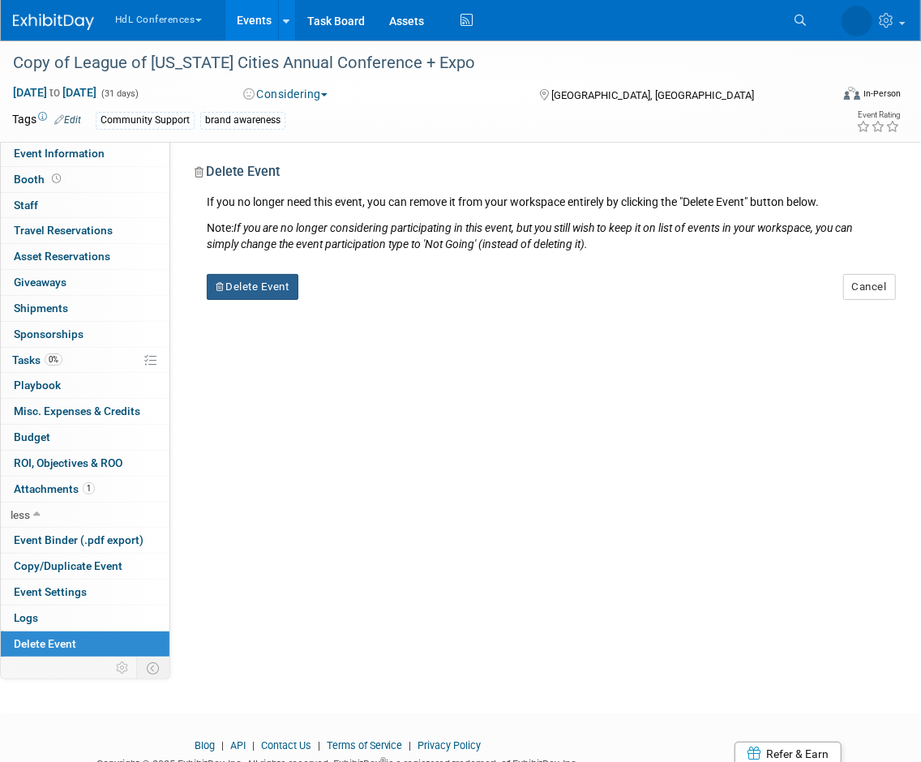
click at [247, 294] on button "Delete Event" at bounding box center [253, 287] width 92 height 26
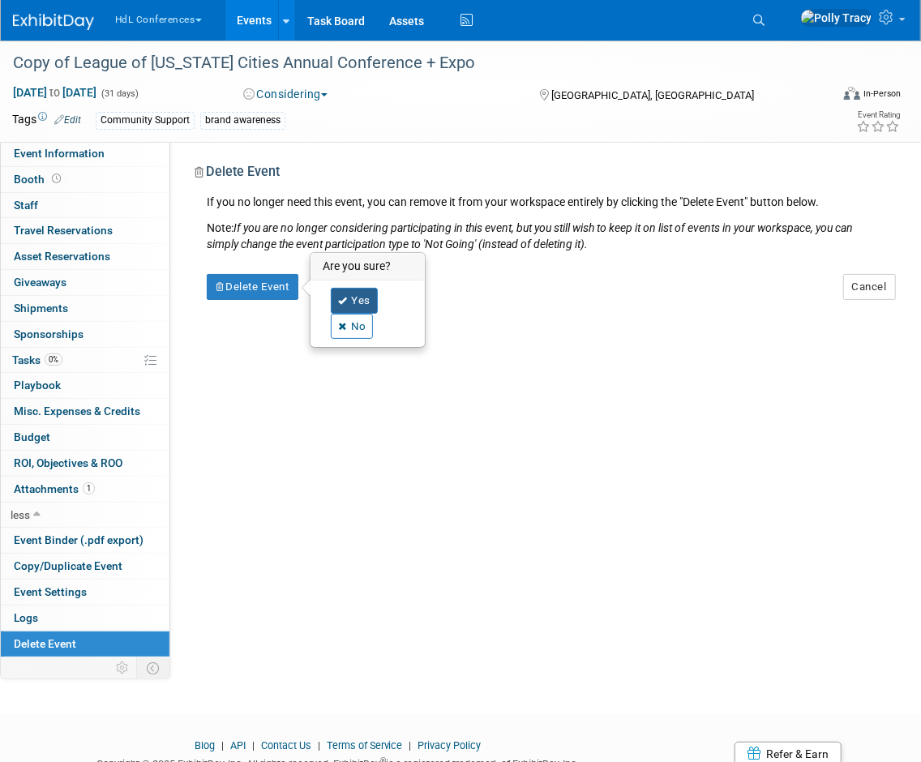
click at [354, 304] on link "Yes" at bounding box center [354, 301] width 47 height 26
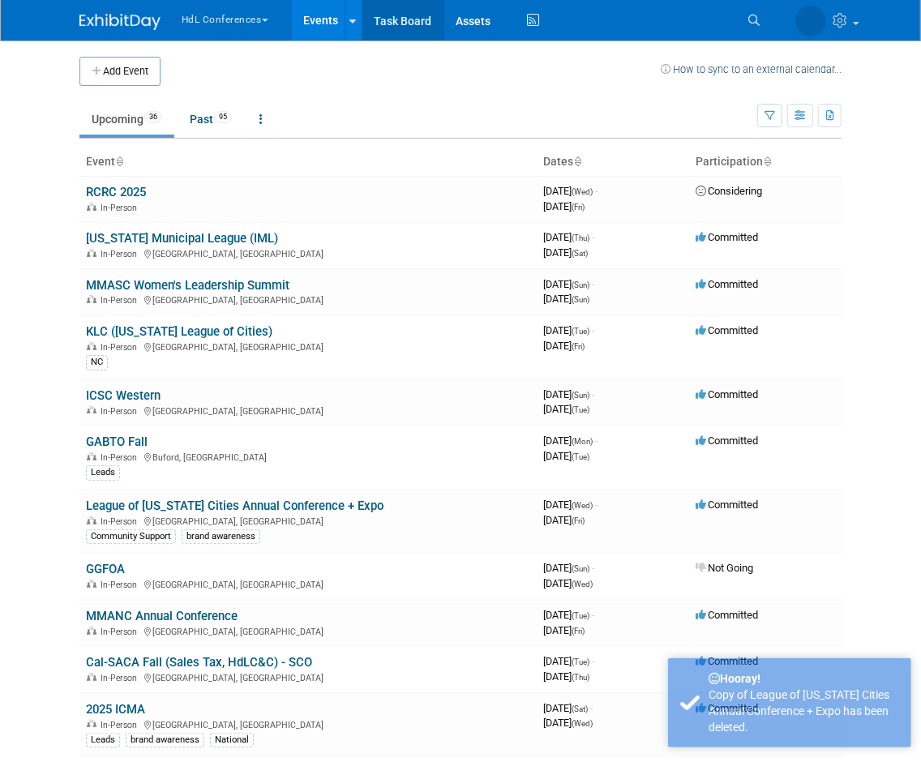
click at [417, 20] on link "Task Board" at bounding box center [403, 20] width 82 height 41
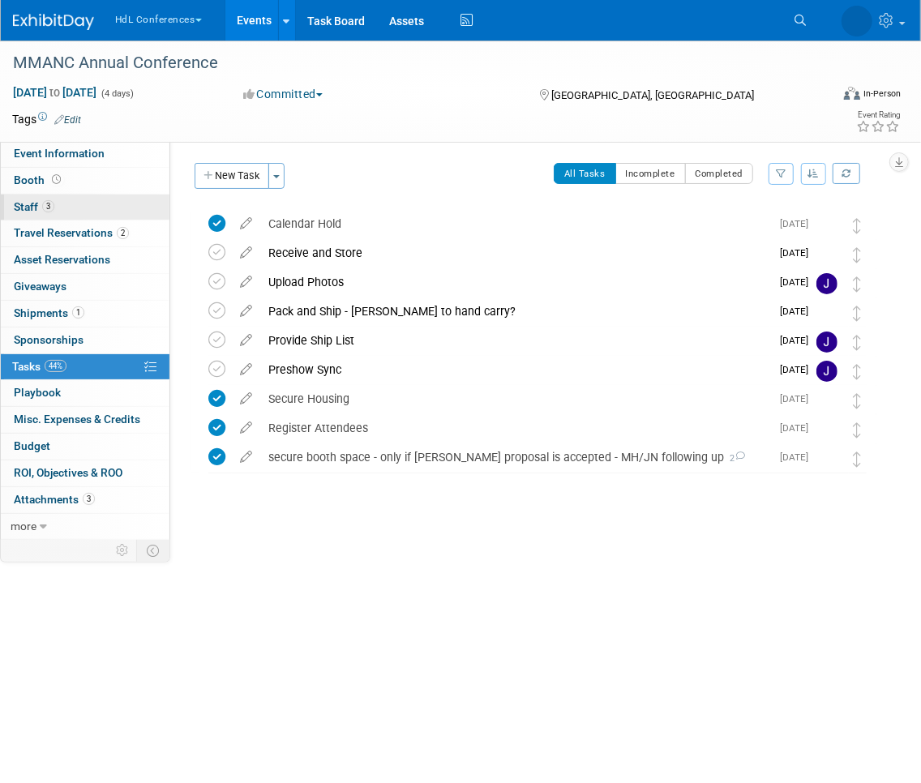
click at [28, 203] on span "Staff 3" at bounding box center [34, 206] width 41 height 13
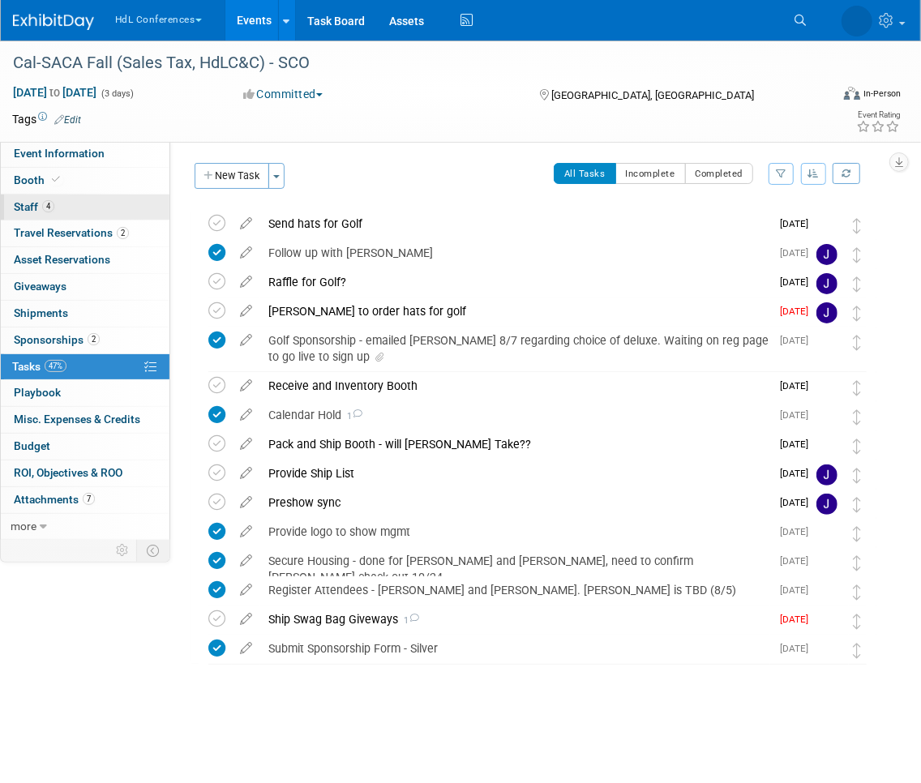
click at [30, 204] on span "Staff 4" at bounding box center [34, 206] width 41 height 13
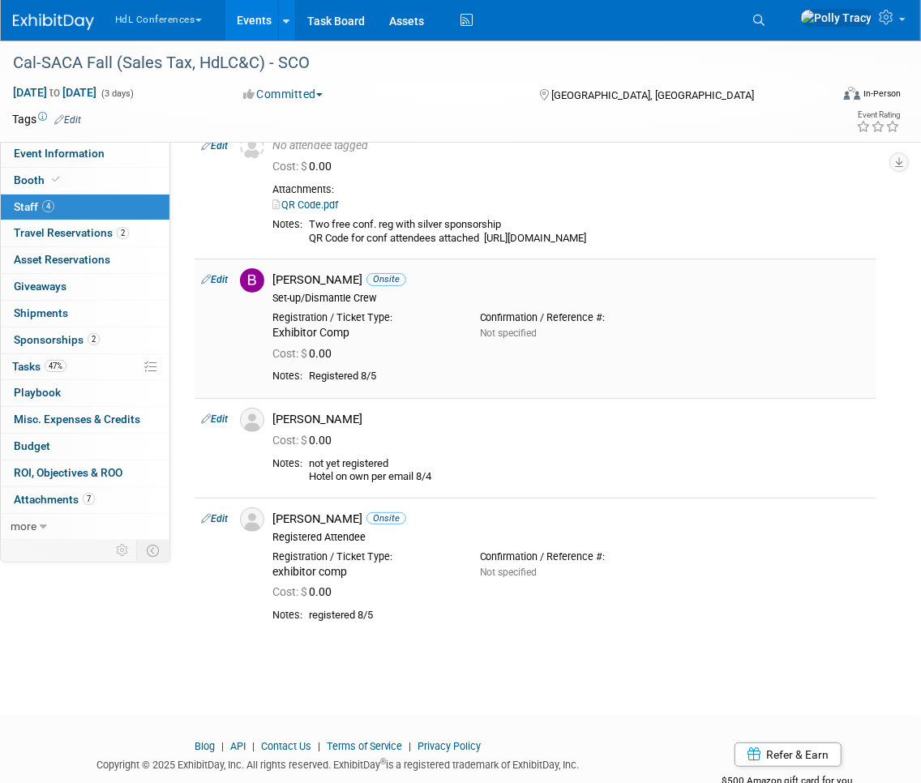
scroll to position [85, 0]
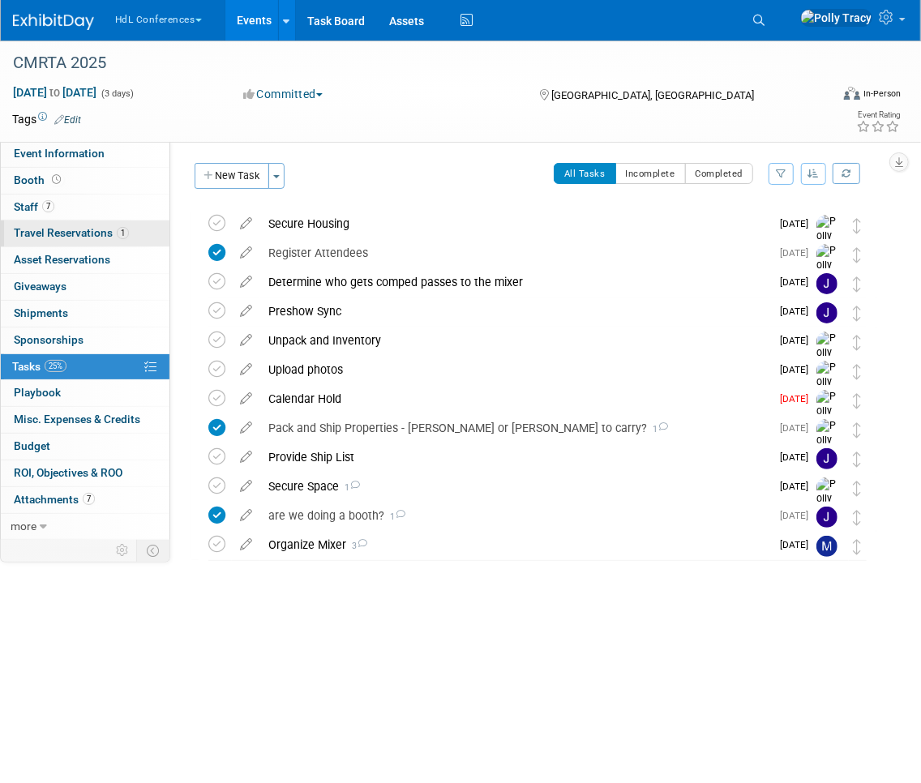
click at [75, 233] on span "Travel Reservations 1" at bounding box center [71, 232] width 115 height 13
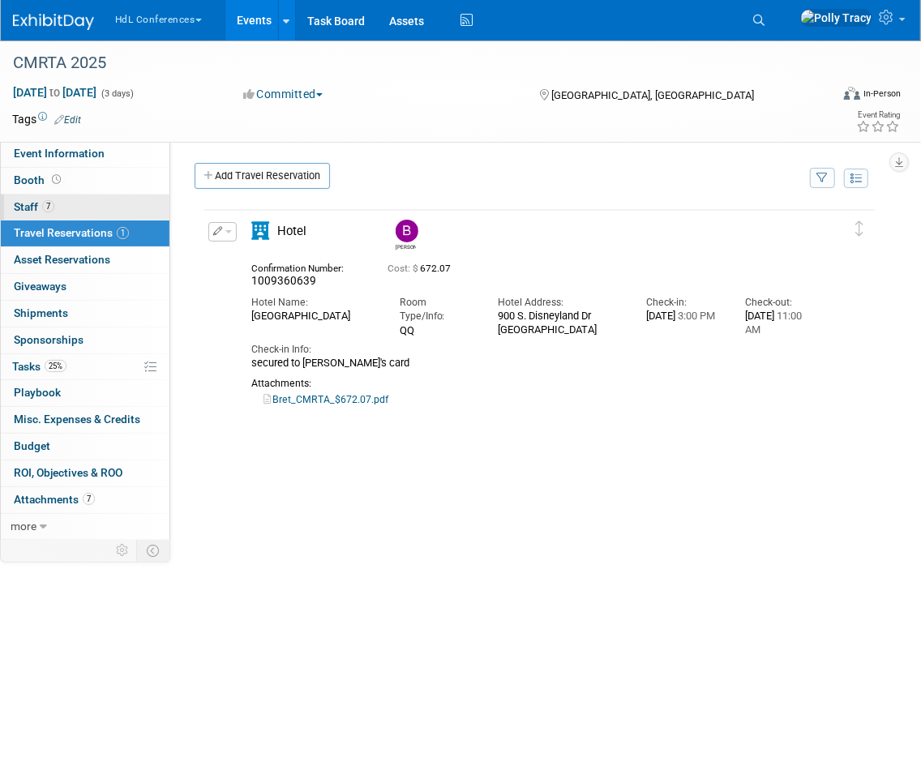
click at [29, 207] on span "Staff 7" at bounding box center [34, 206] width 41 height 13
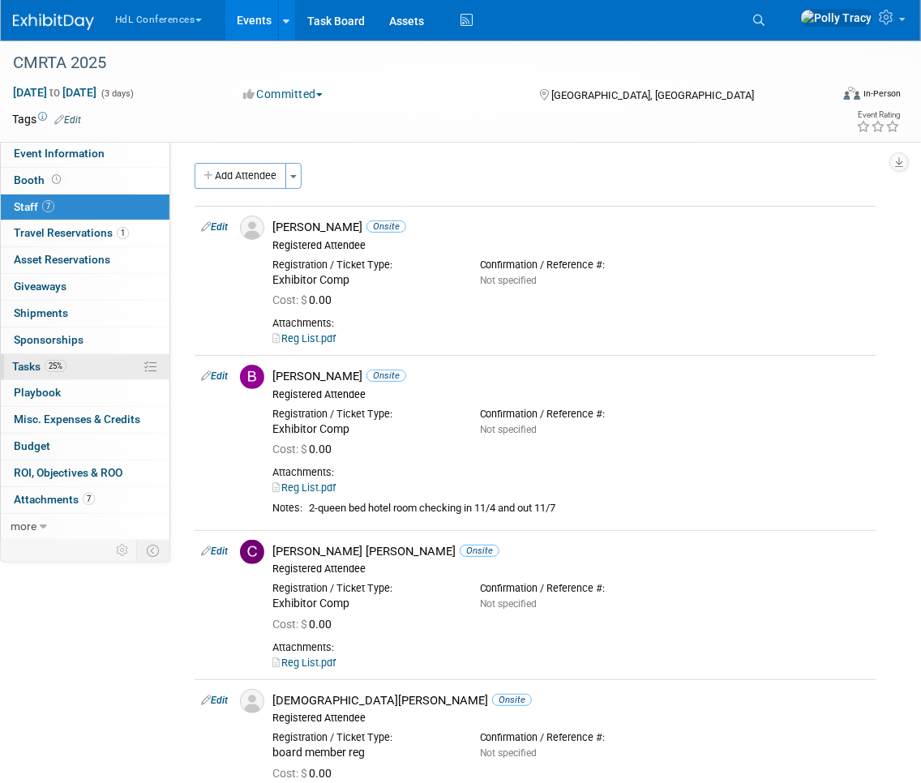
click at [28, 371] on span "Tasks 25%" at bounding box center [39, 366] width 54 height 13
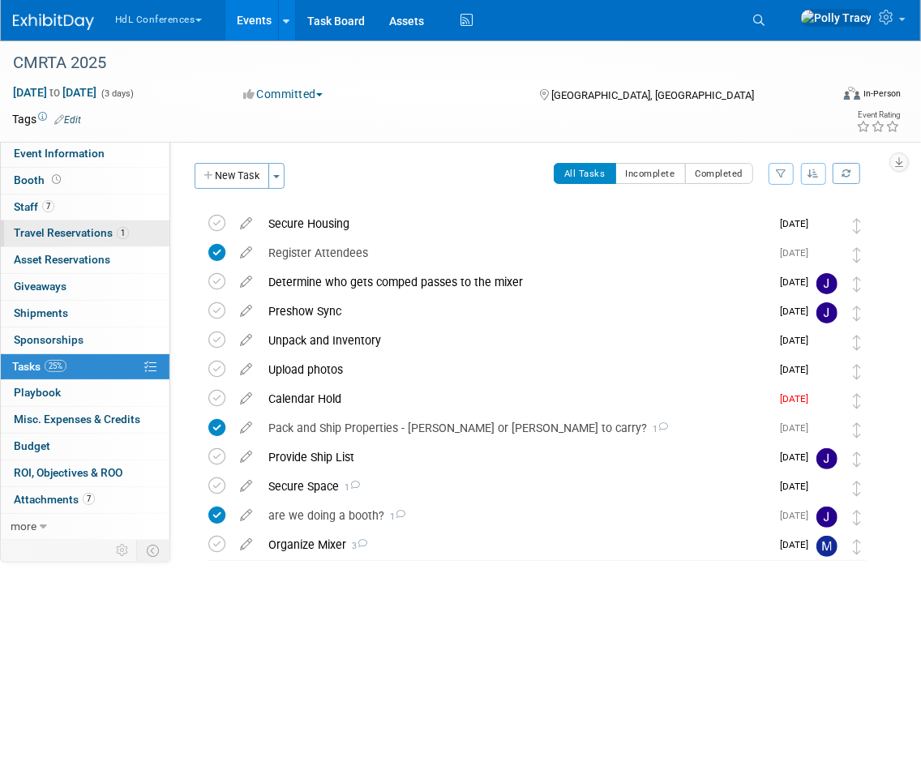
click at [50, 228] on span "Travel Reservations 1" at bounding box center [71, 232] width 115 height 13
click at [56, 226] on span "Travel Reservations 1" at bounding box center [71, 232] width 115 height 13
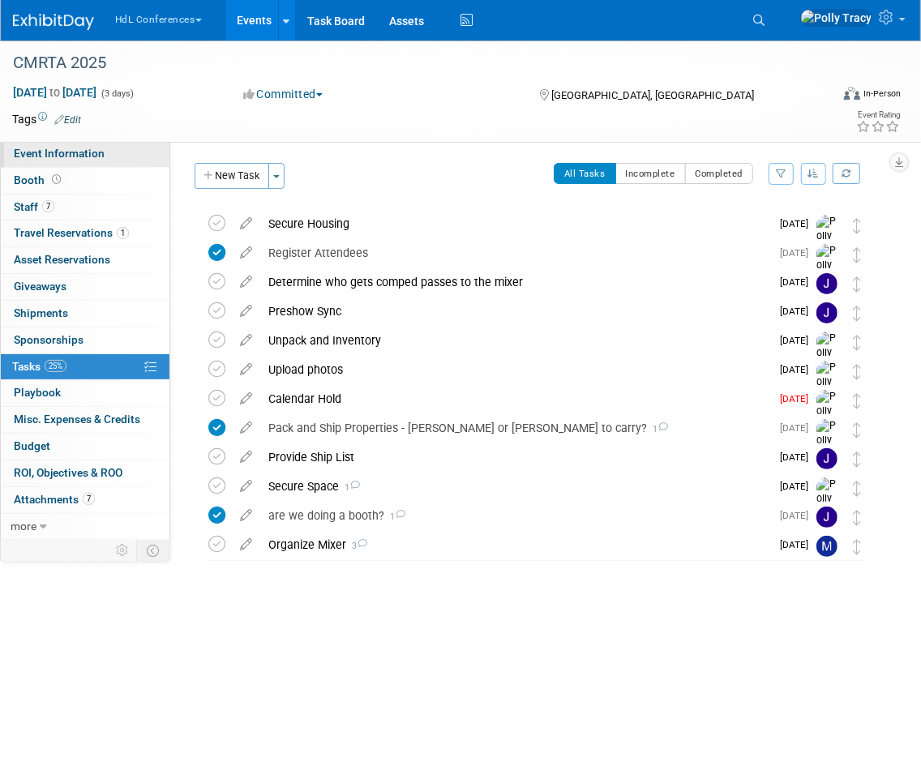
click at [43, 154] on span "Event Information" at bounding box center [59, 153] width 91 height 13
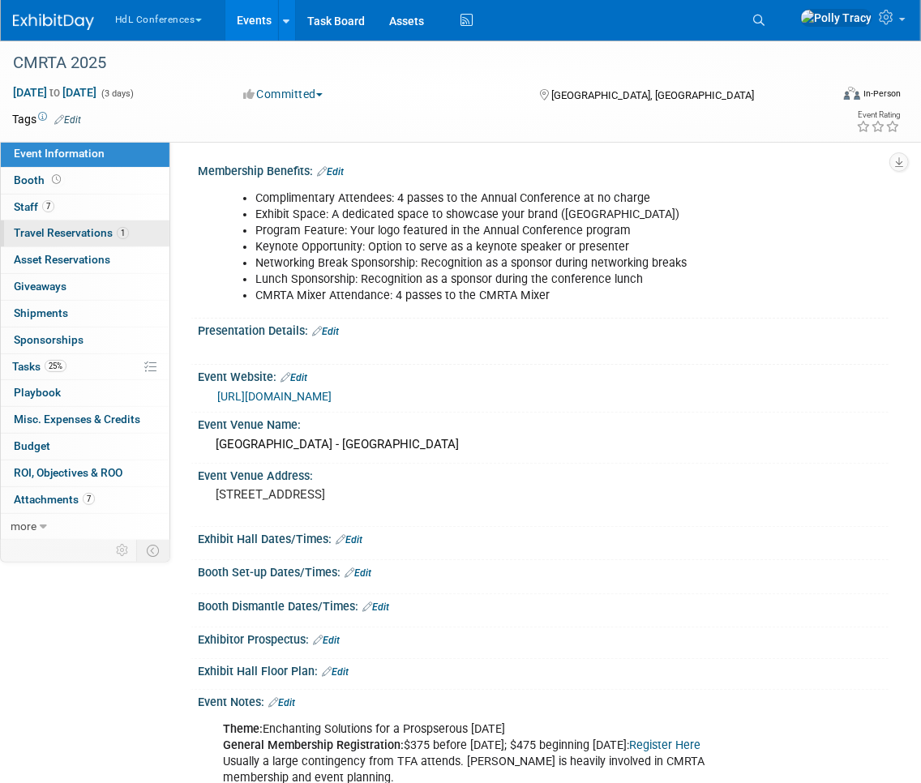
click at [64, 230] on span "Travel Reservations 1" at bounding box center [71, 232] width 115 height 13
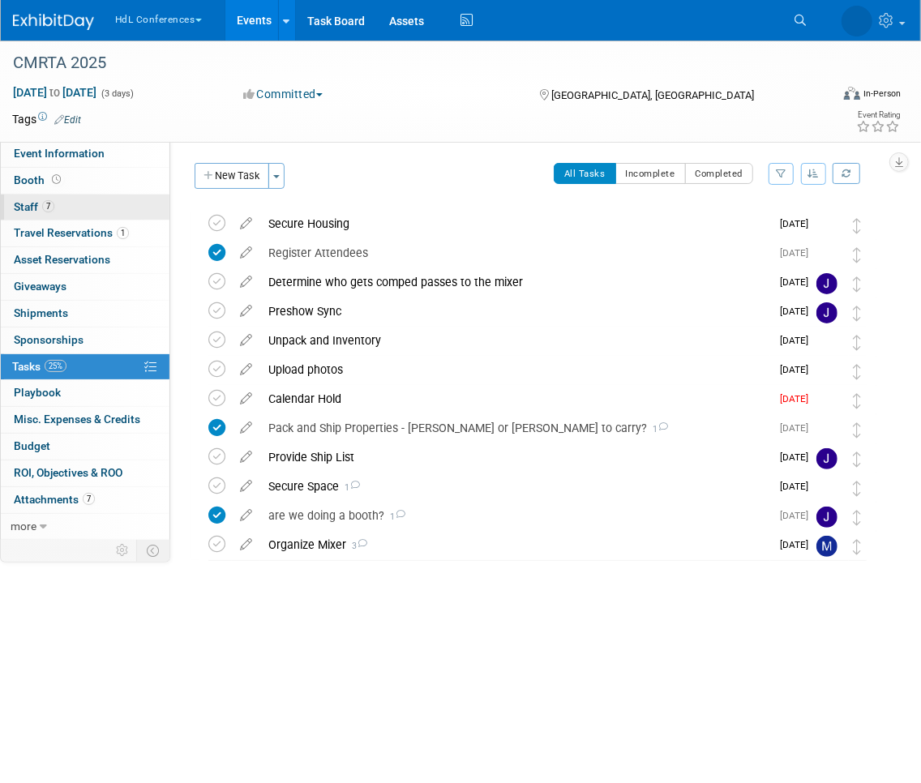
click at [29, 209] on span "Staff 7" at bounding box center [34, 206] width 41 height 13
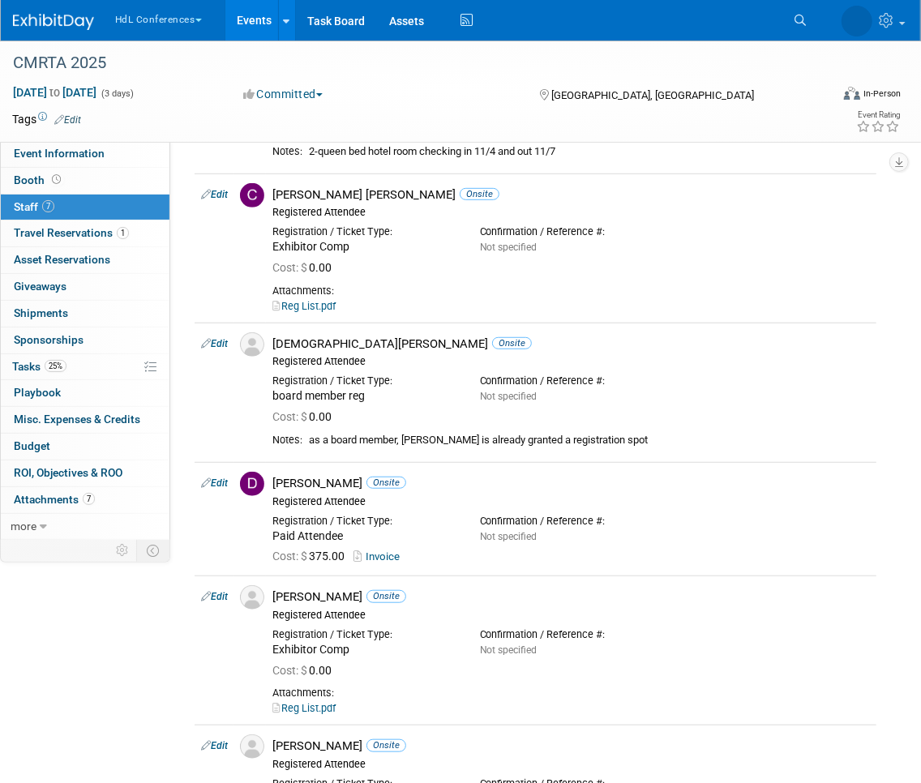
scroll to position [408, 0]
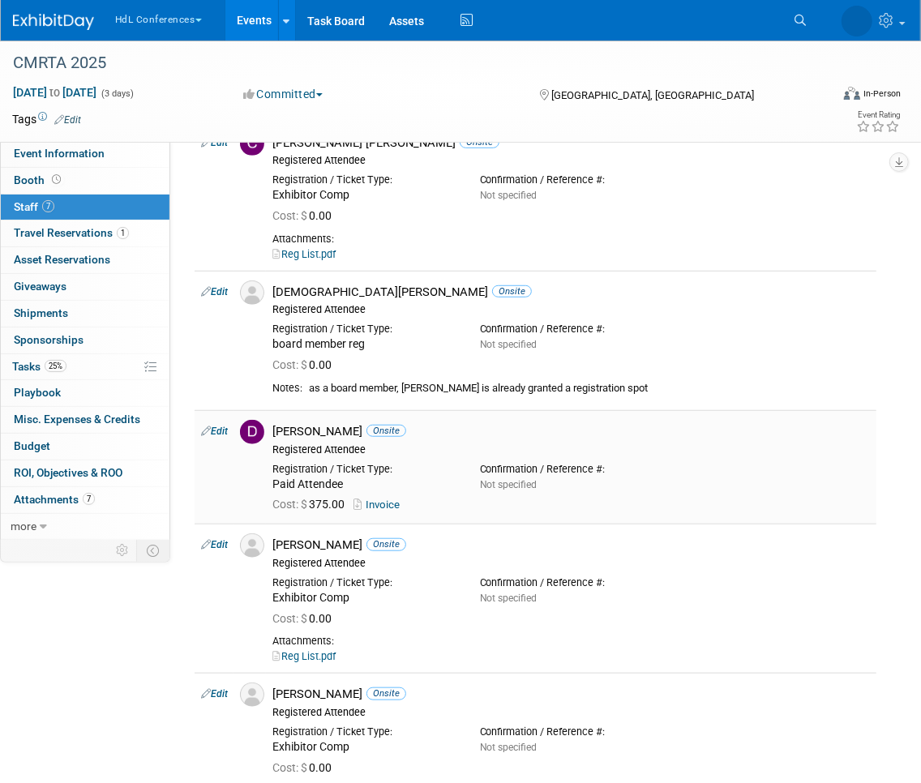
click at [222, 429] on link "Edit" at bounding box center [214, 430] width 27 height 11
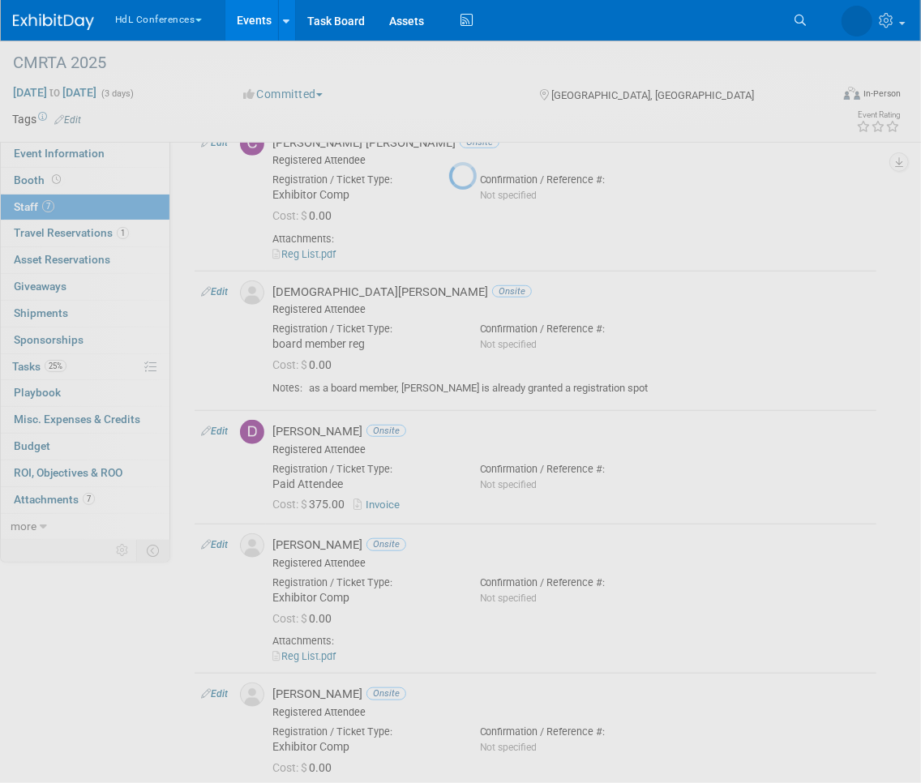
select select "025426ed-354b-43e9-9b56-b256f84e57ee"
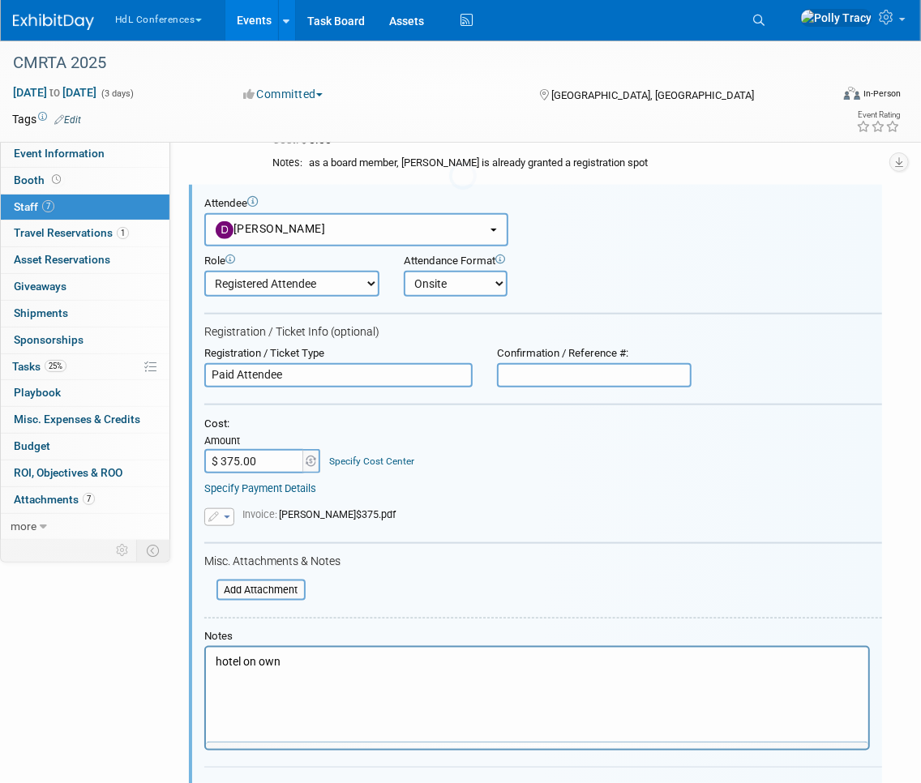
scroll to position [0, 0]
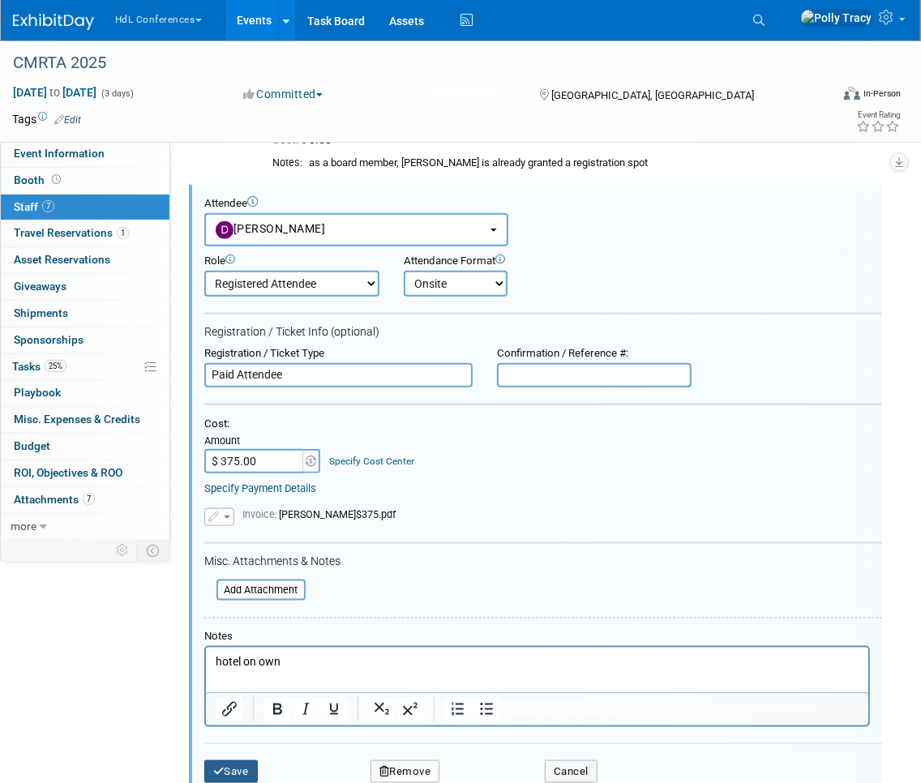
click at [227, 768] on button "Save" at bounding box center [230, 771] width 53 height 23
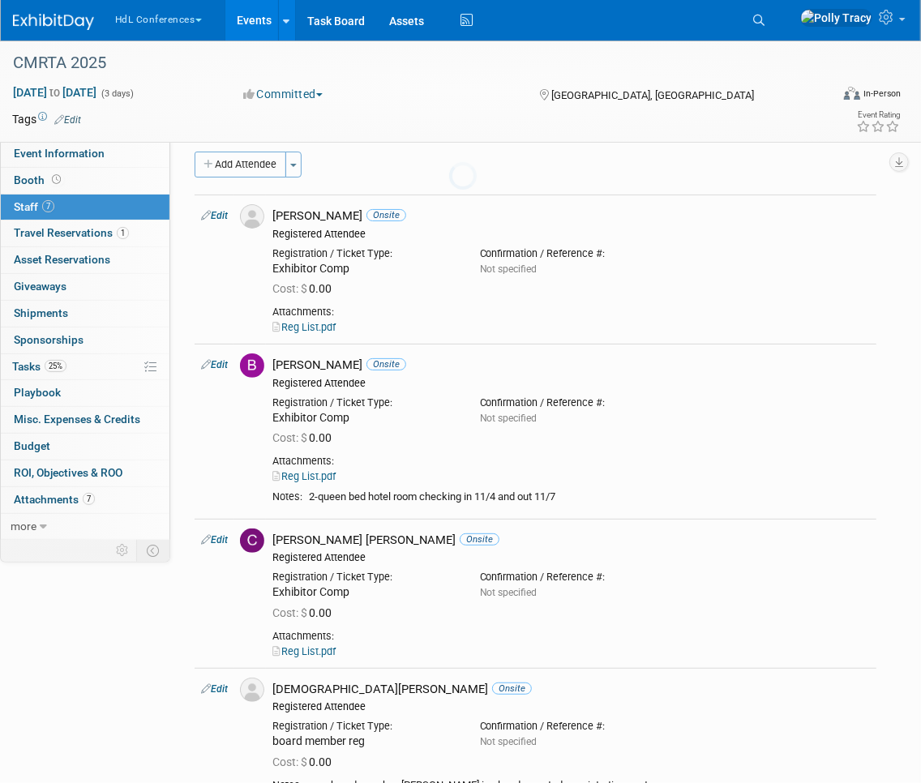
scroll to position [634, 0]
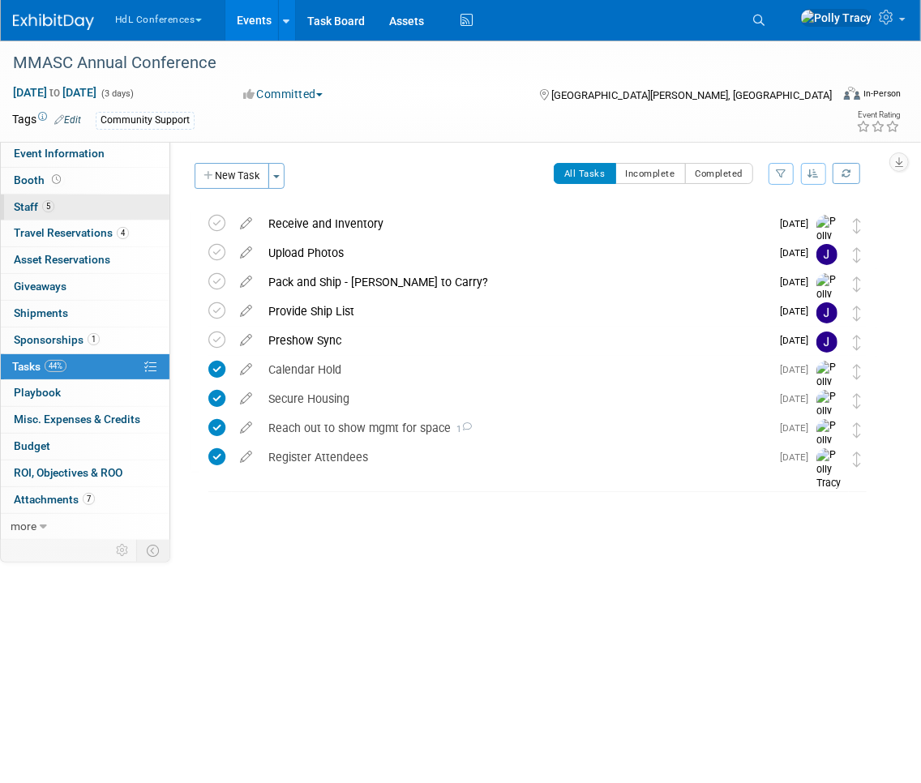
click at [33, 207] on span "Staff 5" at bounding box center [34, 206] width 41 height 13
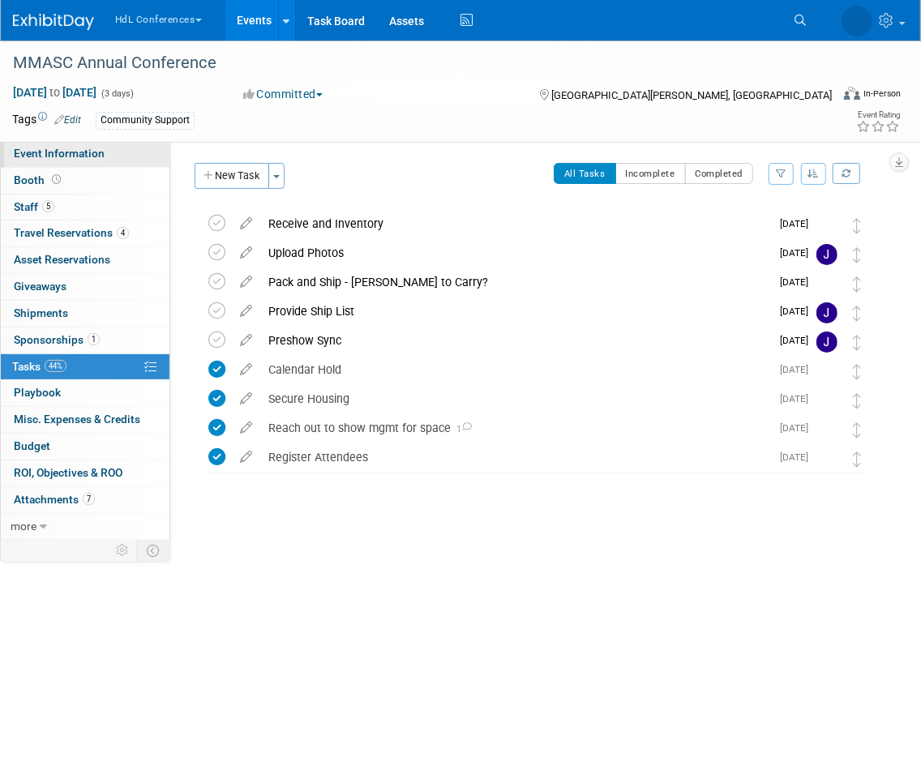
click at [53, 148] on span "Event Information" at bounding box center [59, 153] width 91 height 13
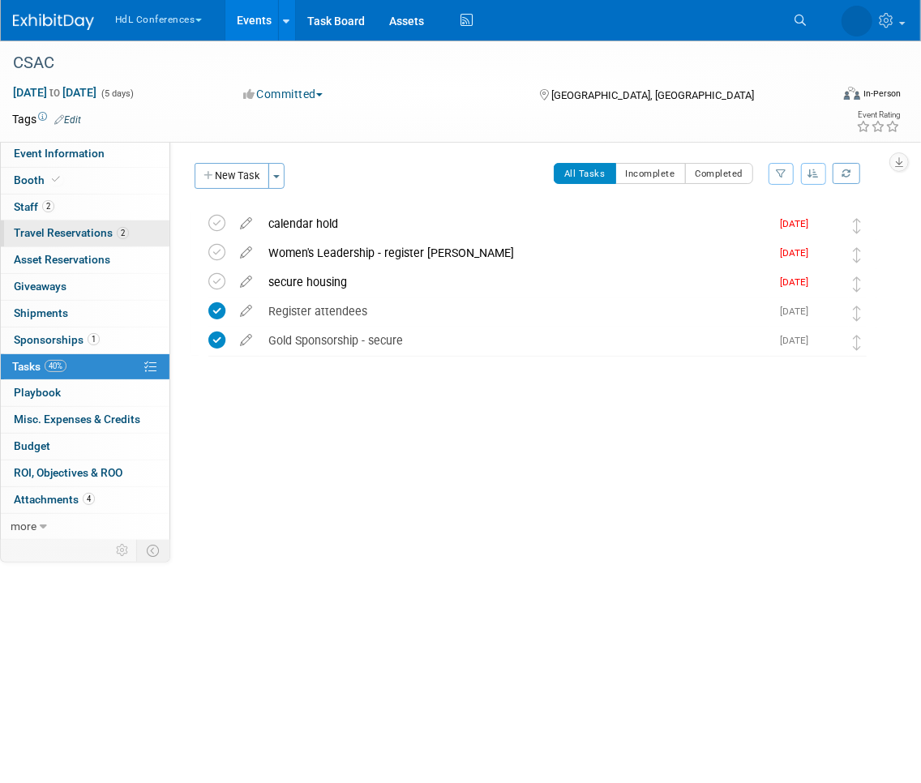
click at [81, 237] on span "Travel Reservations 2" at bounding box center [71, 232] width 115 height 13
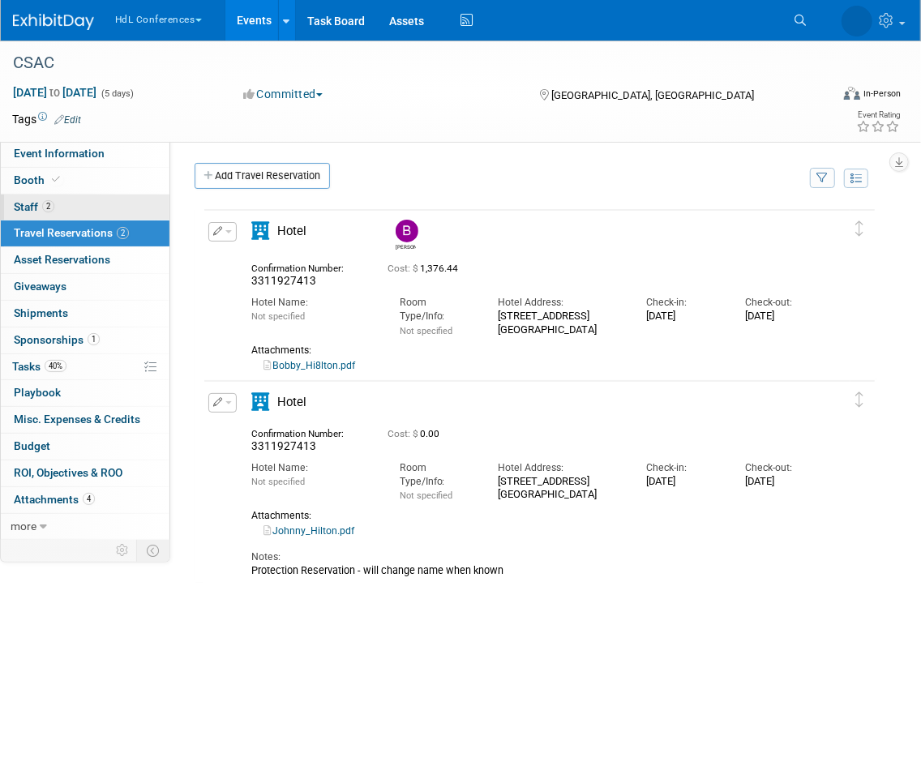
click at [27, 203] on span "Staff 2" at bounding box center [34, 206] width 41 height 13
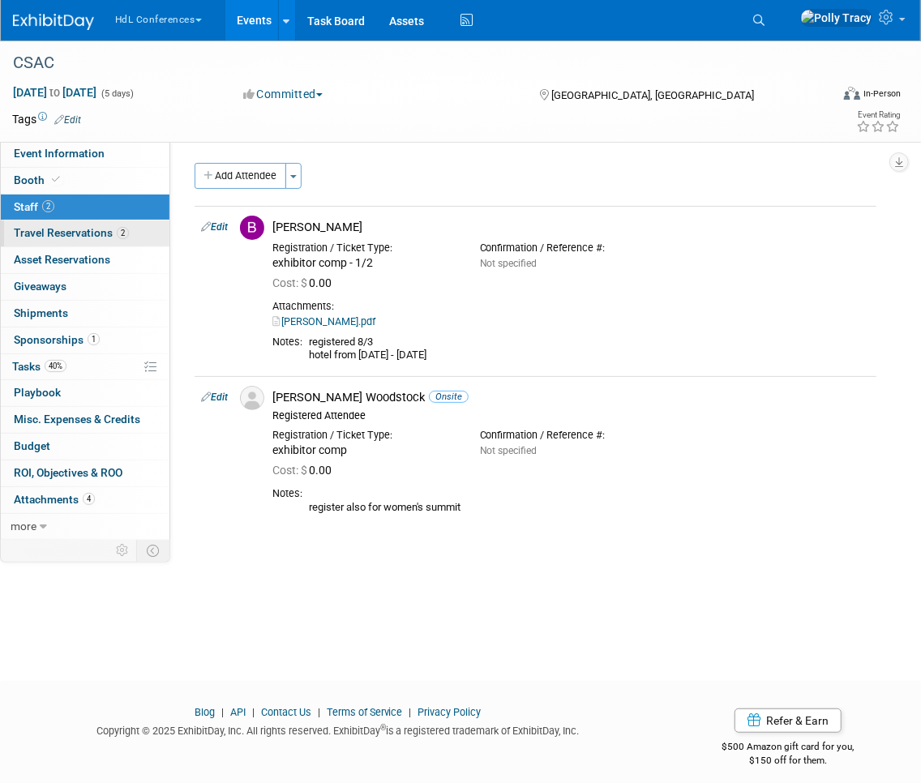
click at [31, 236] on span "Travel Reservations 2" at bounding box center [71, 232] width 115 height 13
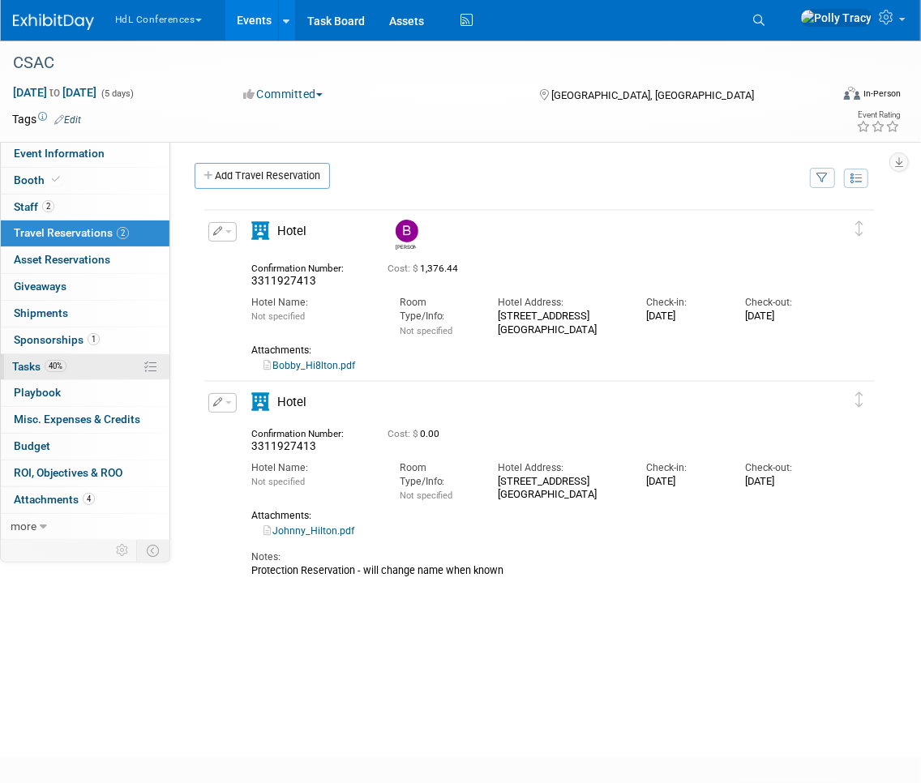
click at [32, 361] on span "Tasks 40%" at bounding box center [39, 366] width 54 height 13
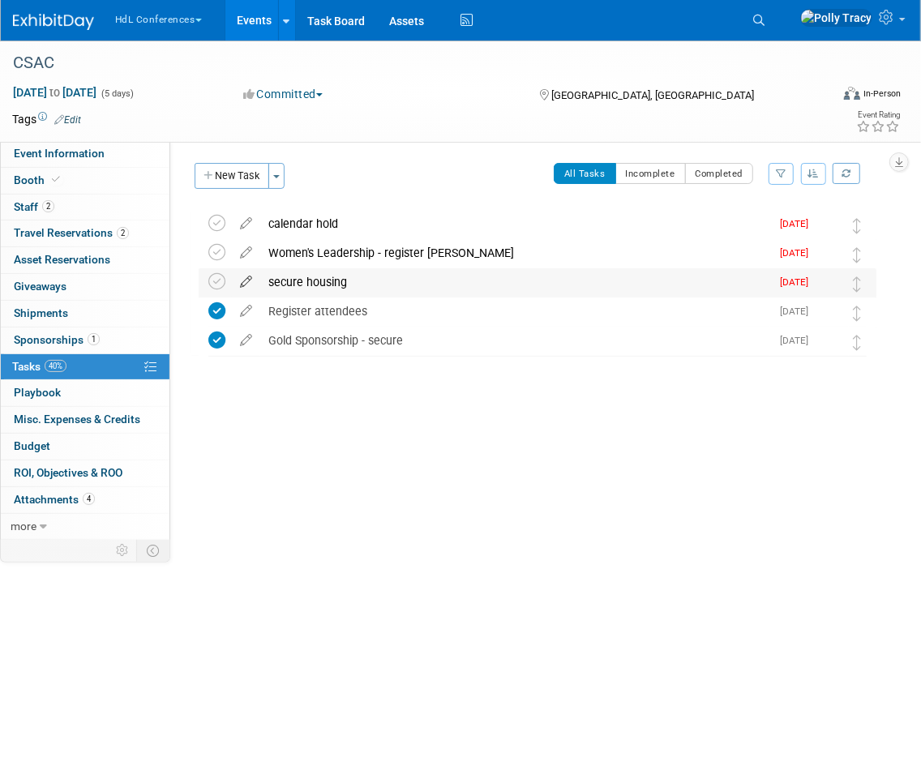
click at [250, 283] on icon at bounding box center [246, 278] width 28 height 20
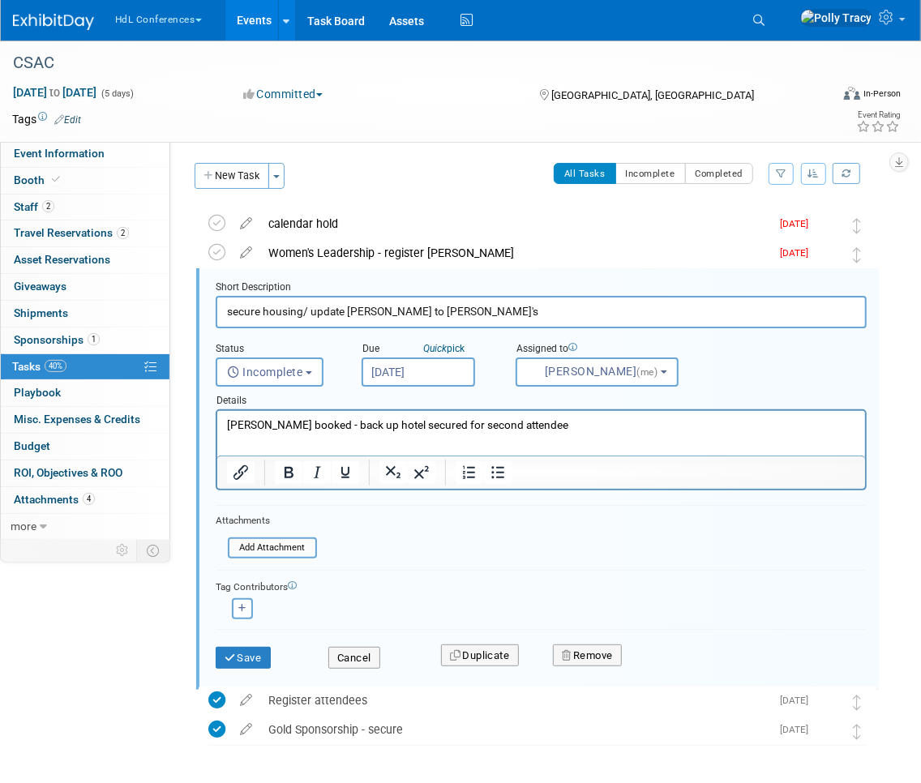
type input "secure housing/ update susie to johnny's"
click at [216, 647] on button "Save" at bounding box center [243, 658] width 55 height 23
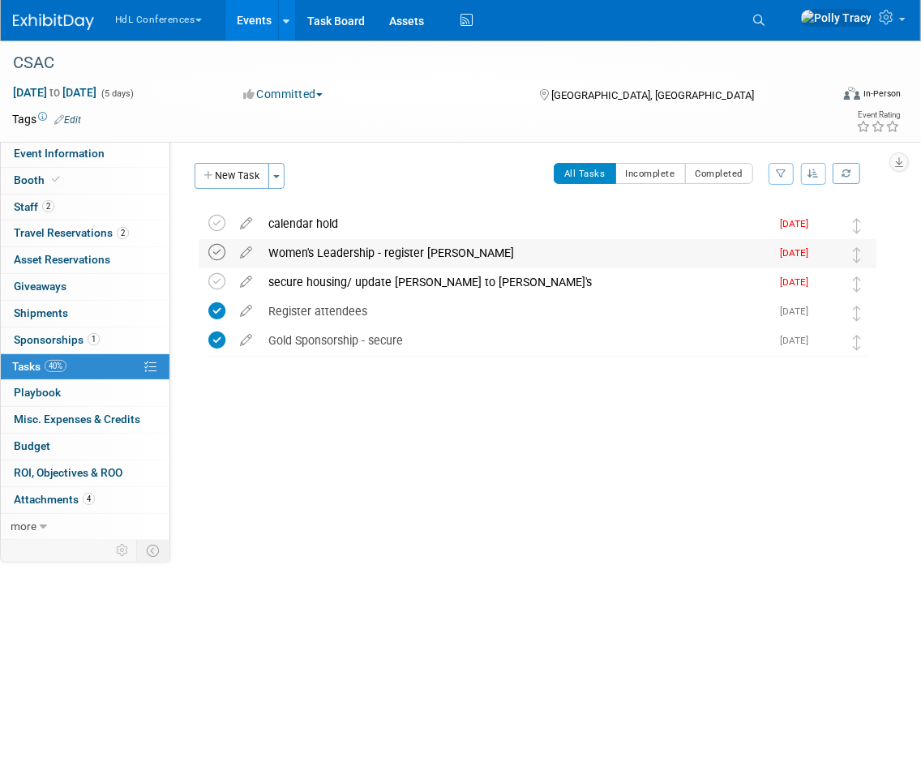
click at [222, 253] on icon at bounding box center [216, 252] width 17 height 17
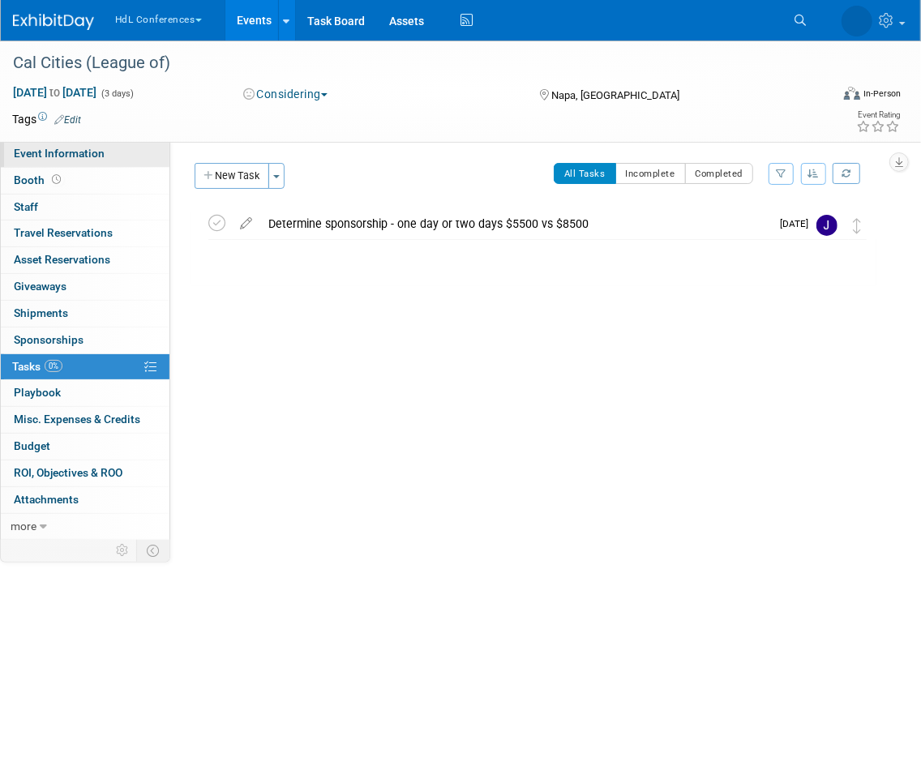
click at [93, 158] on span "Event Information" at bounding box center [59, 153] width 91 height 13
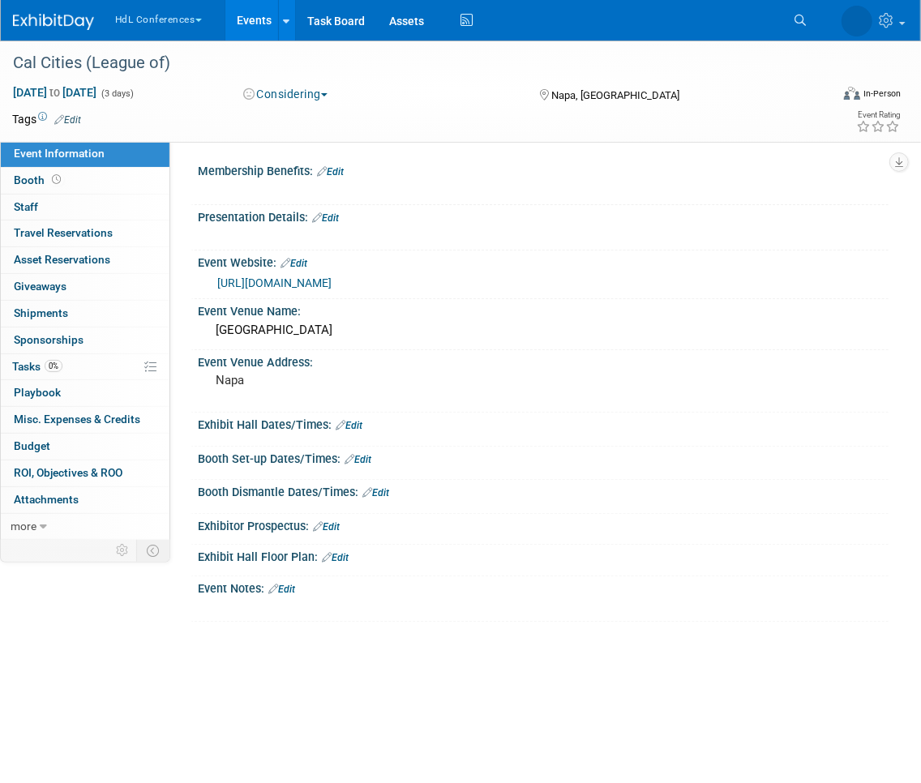
click at [266, 286] on link "[URL][DOMAIN_NAME]" at bounding box center [274, 282] width 114 height 13
click at [293, 595] on link "Edit" at bounding box center [281, 588] width 27 height 11
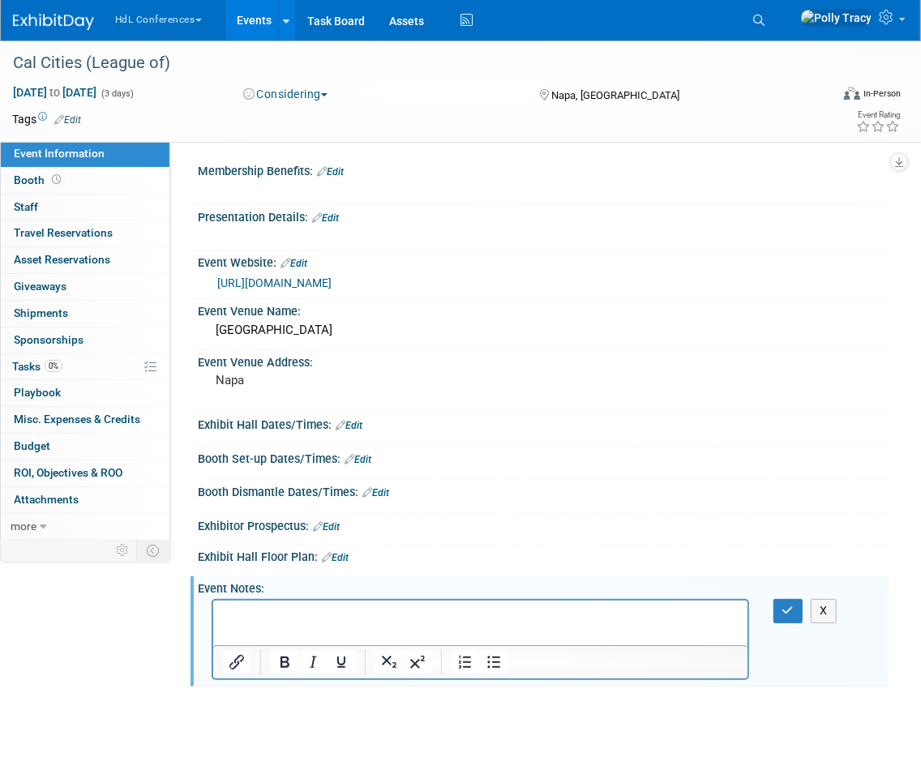
paste body "Rich Text Area. Press ALT-0 for help."
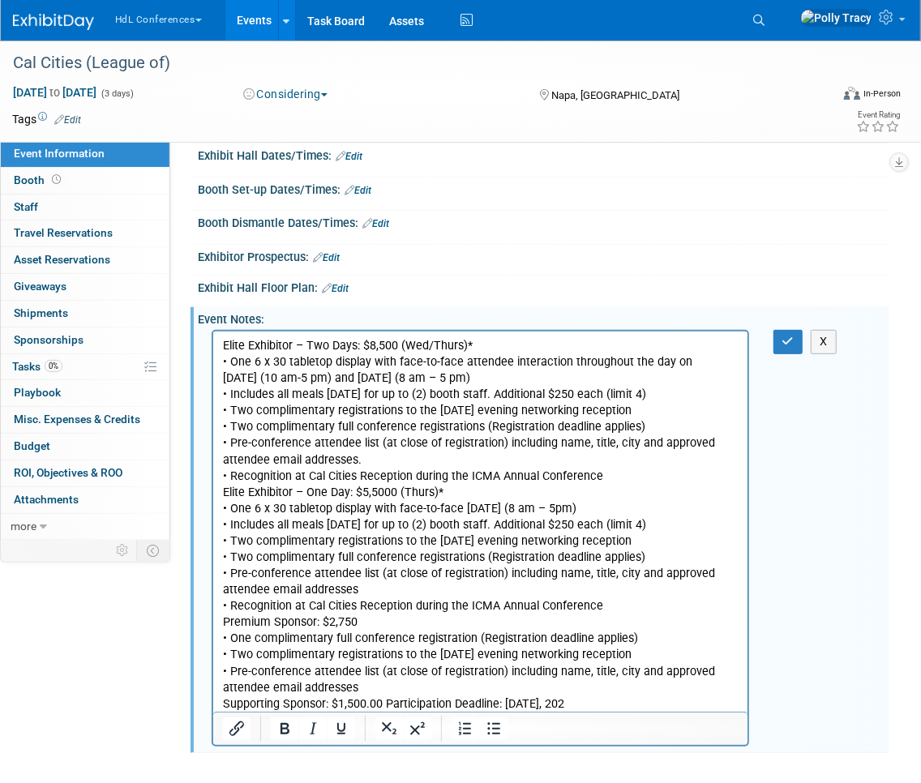
scroll to position [282, 0]
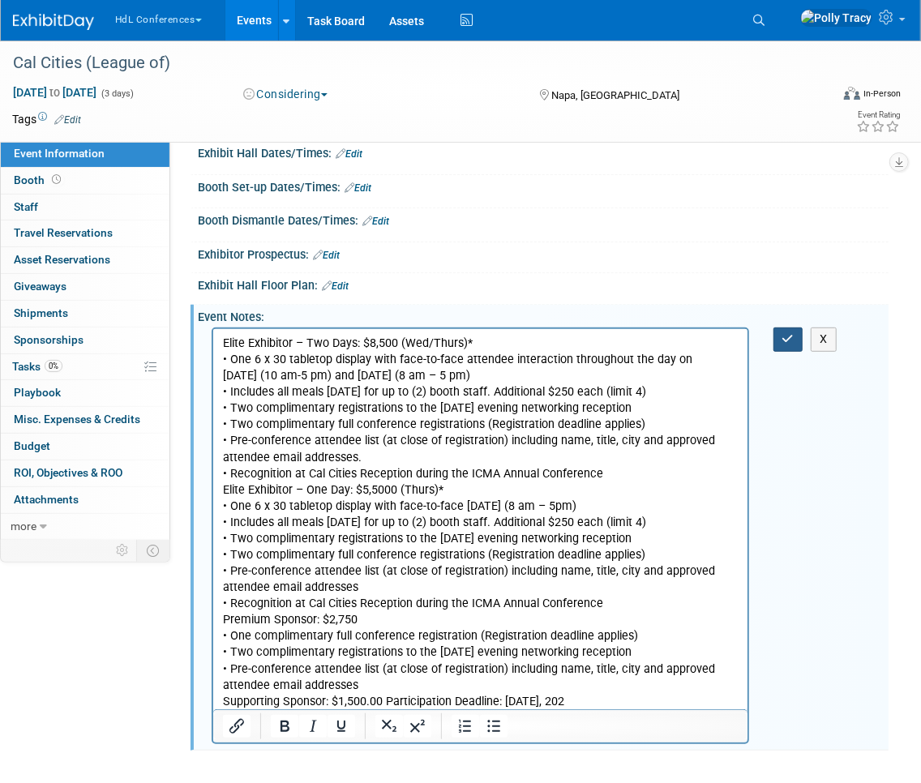
click at [797, 339] on button "button" at bounding box center [788, 338] width 30 height 23
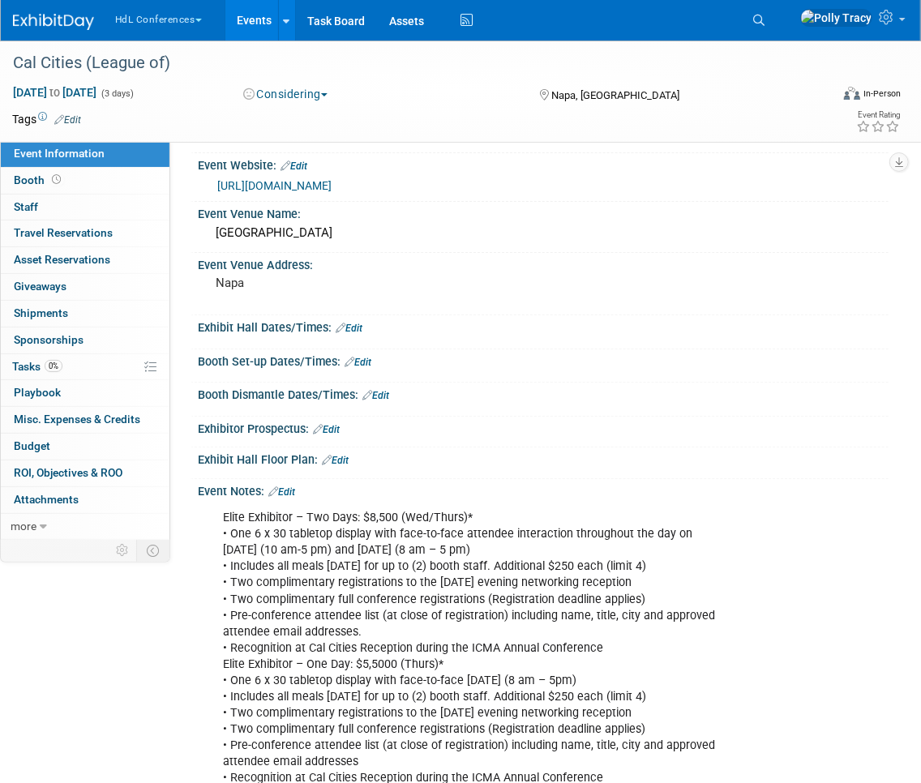
scroll to position [95, 0]
